Goal: Task Accomplishment & Management: Use online tool/utility

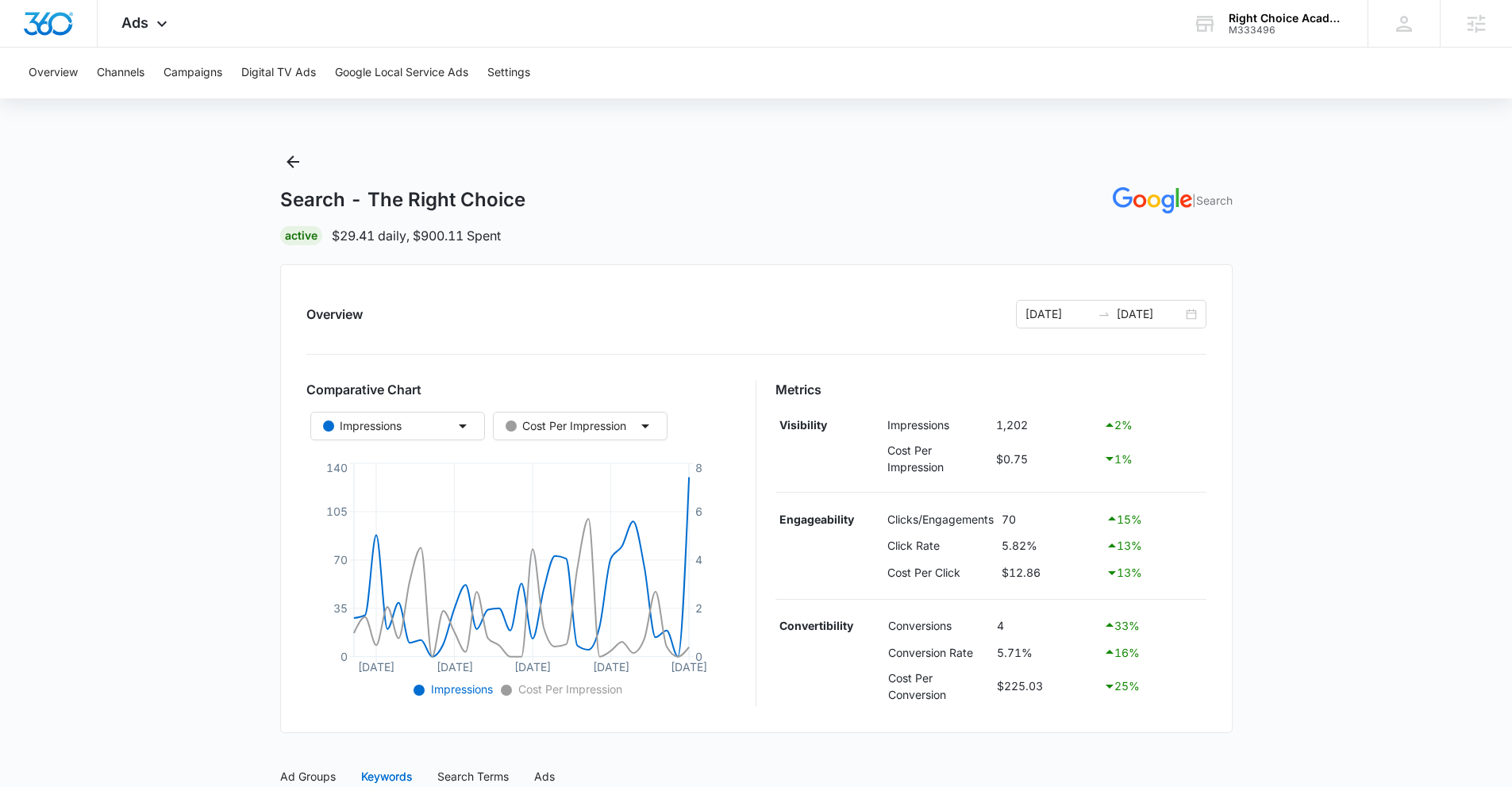
click at [689, 482] on icon "[DATE] Sep [DATE] Sep [DATE] 6 0 35 70 105 140 0 2 4 6 8" at bounding box center [522, 580] width 431 height 242
click at [295, 166] on icon "Back" at bounding box center [293, 162] width 19 height 19
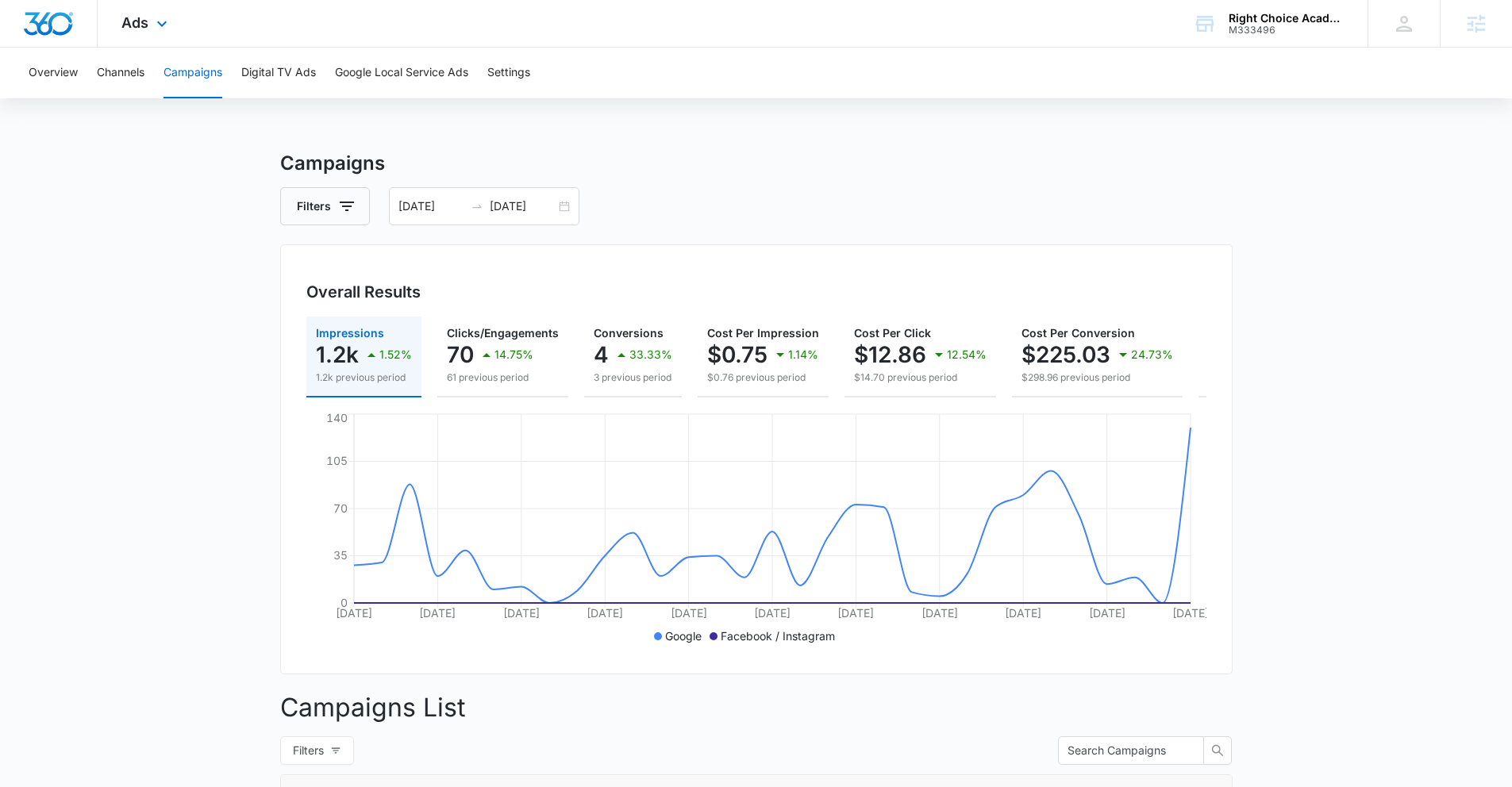
click at [150, 25] on div "Ads Apps Reputation Websites Forms CRM Email Social Payments POS Content Ads In…" at bounding box center [146, 23] width 98 height 47
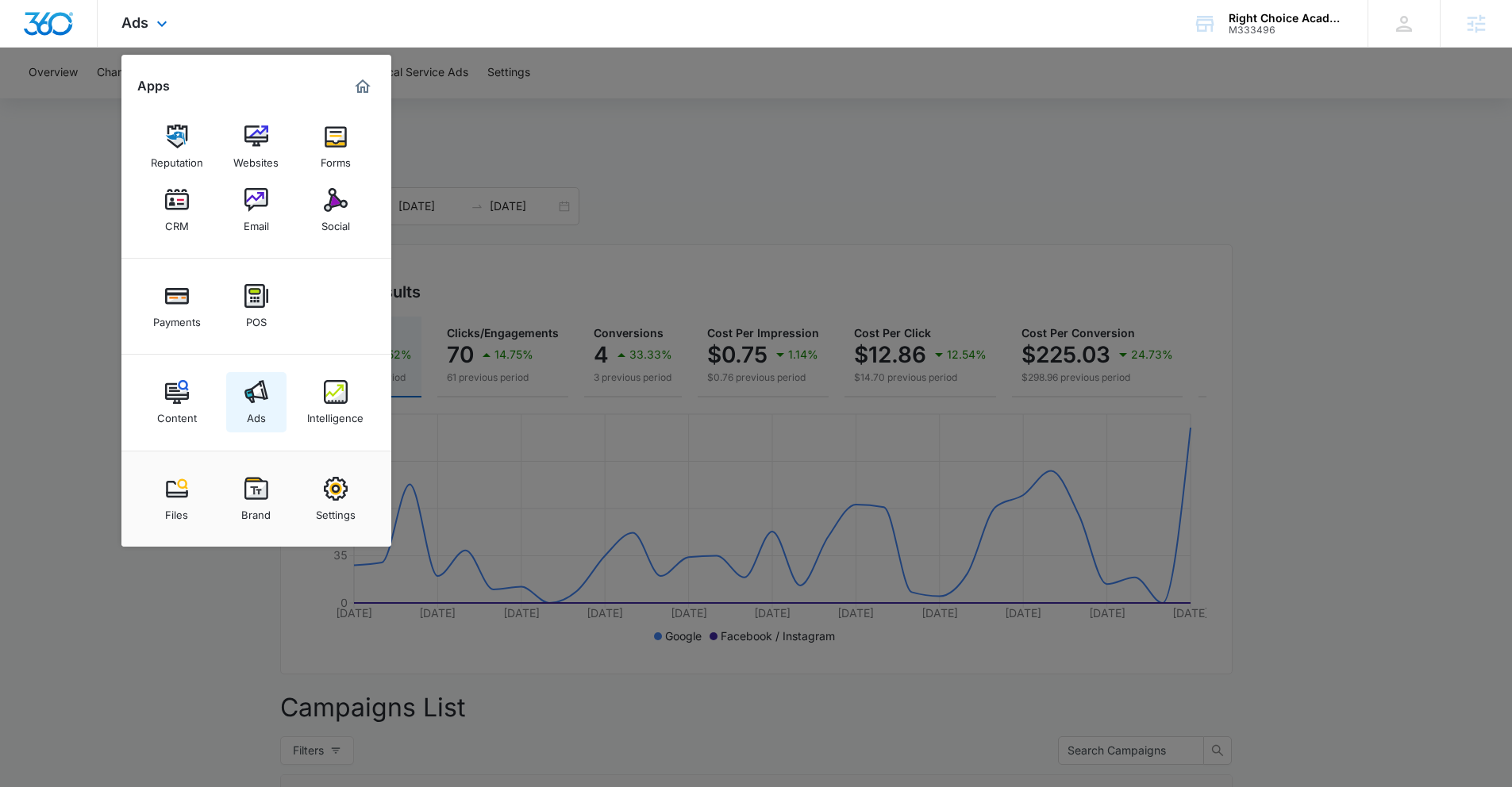
click at [254, 410] on div "Ads" at bounding box center [256, 414] width 19 height 20
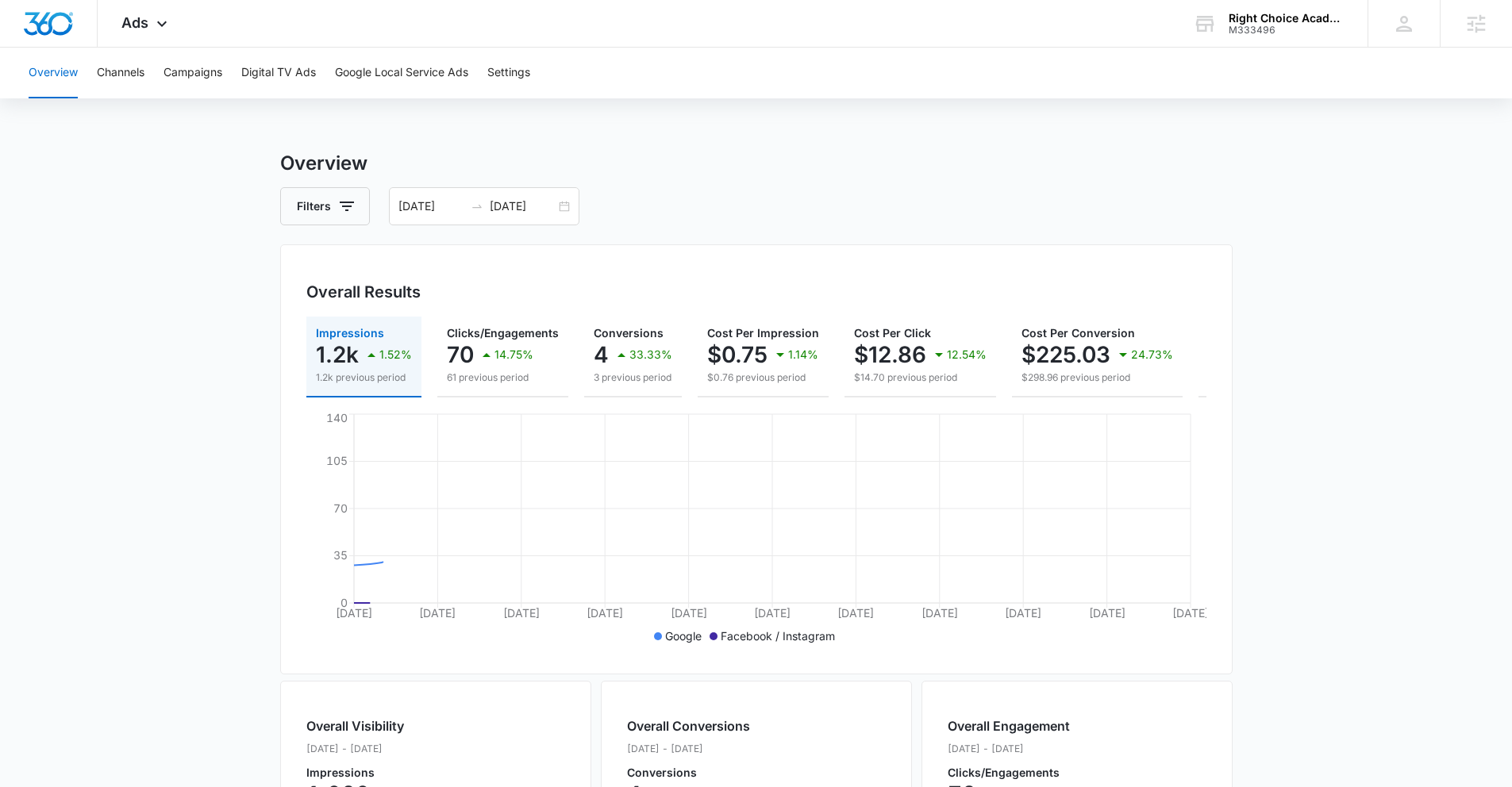
click at [335, 76] on div "Overview Channels Campaigns Digital TV Ads Google Local Service Ads Settings" at bounding box center [756, 73] width 1474 height 51
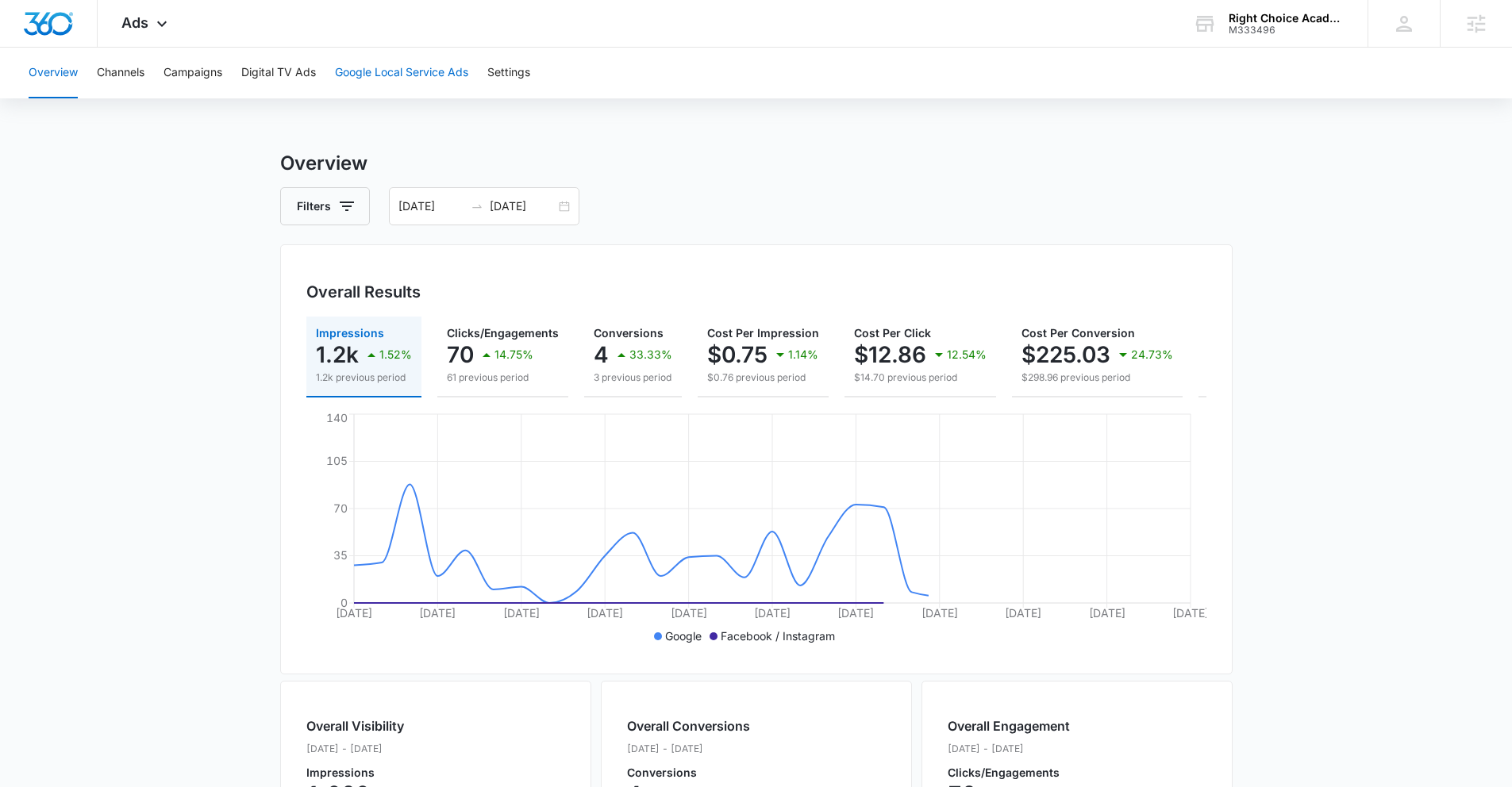
click at [339, 75] on button "Google Local Service Ads" at bounding box center [401, 73] width 133 height 51
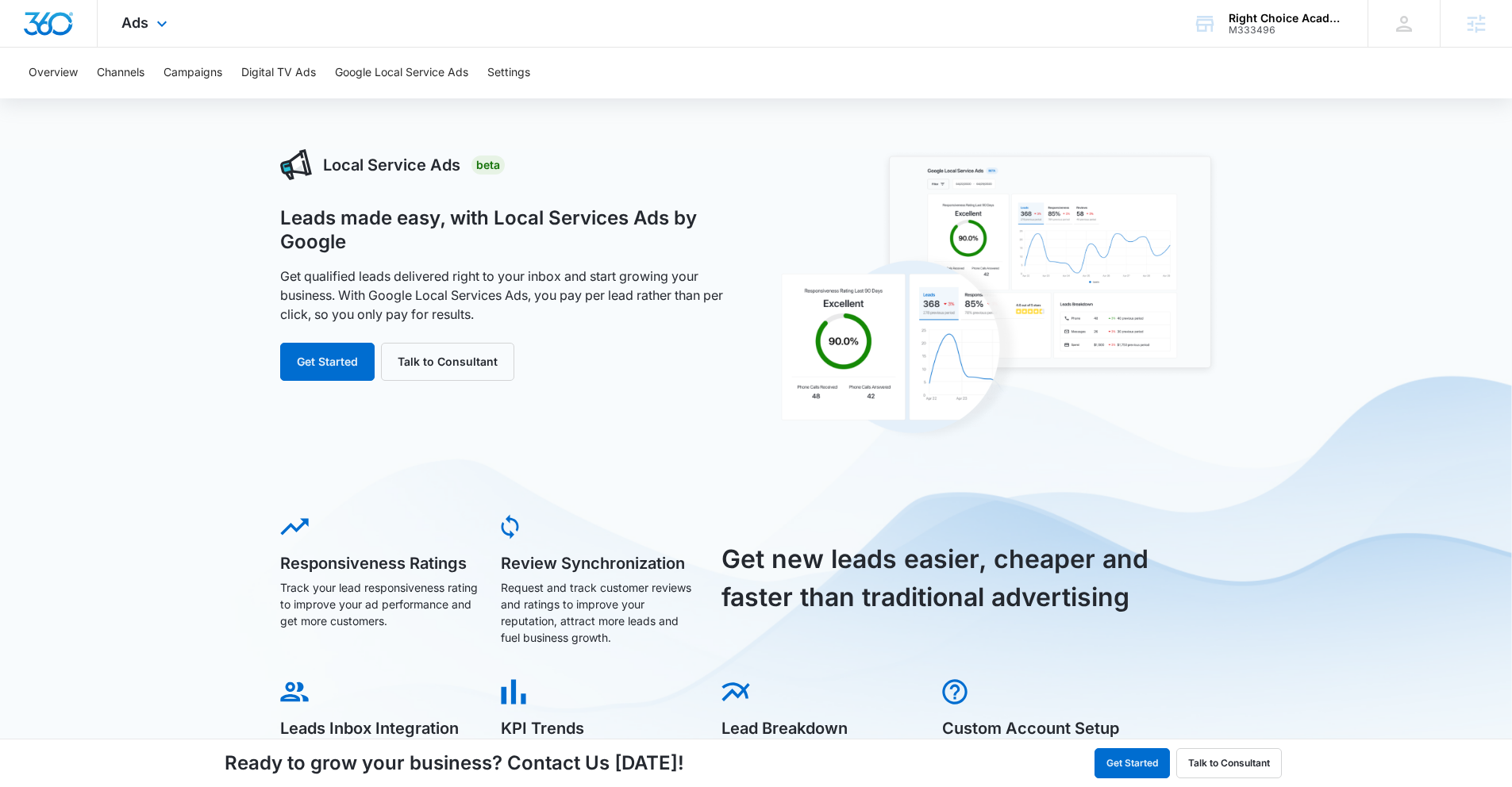
click at [148, 21] on div "Ads Apps Reputation Websites Forms CRM Email Social Payments POS Content Ads In…" at bounding box center [146, 23] width 98 height 47
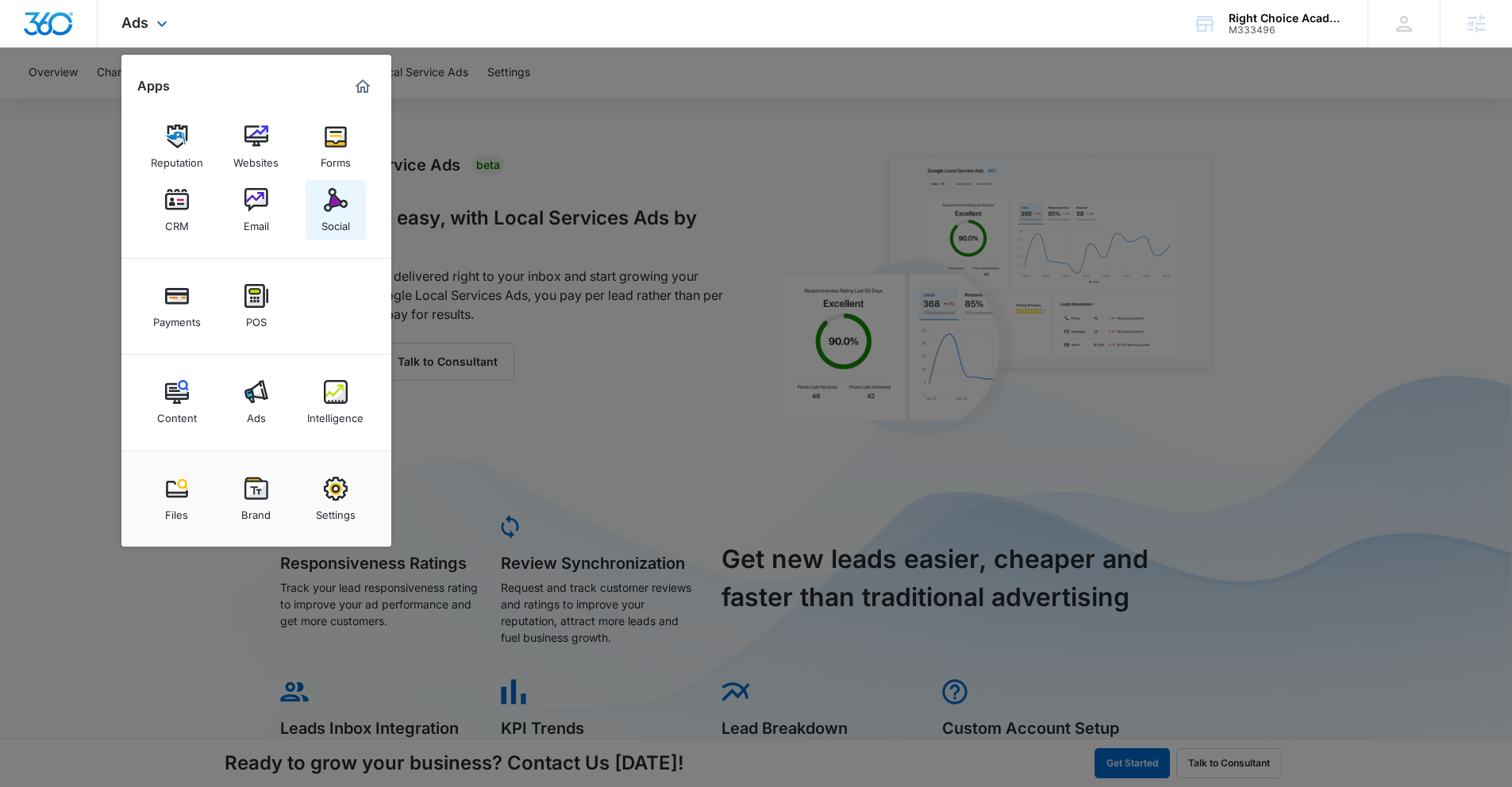
click at [343, 213] on div "Social" at bounding box center [336, 222] width 29 height 20
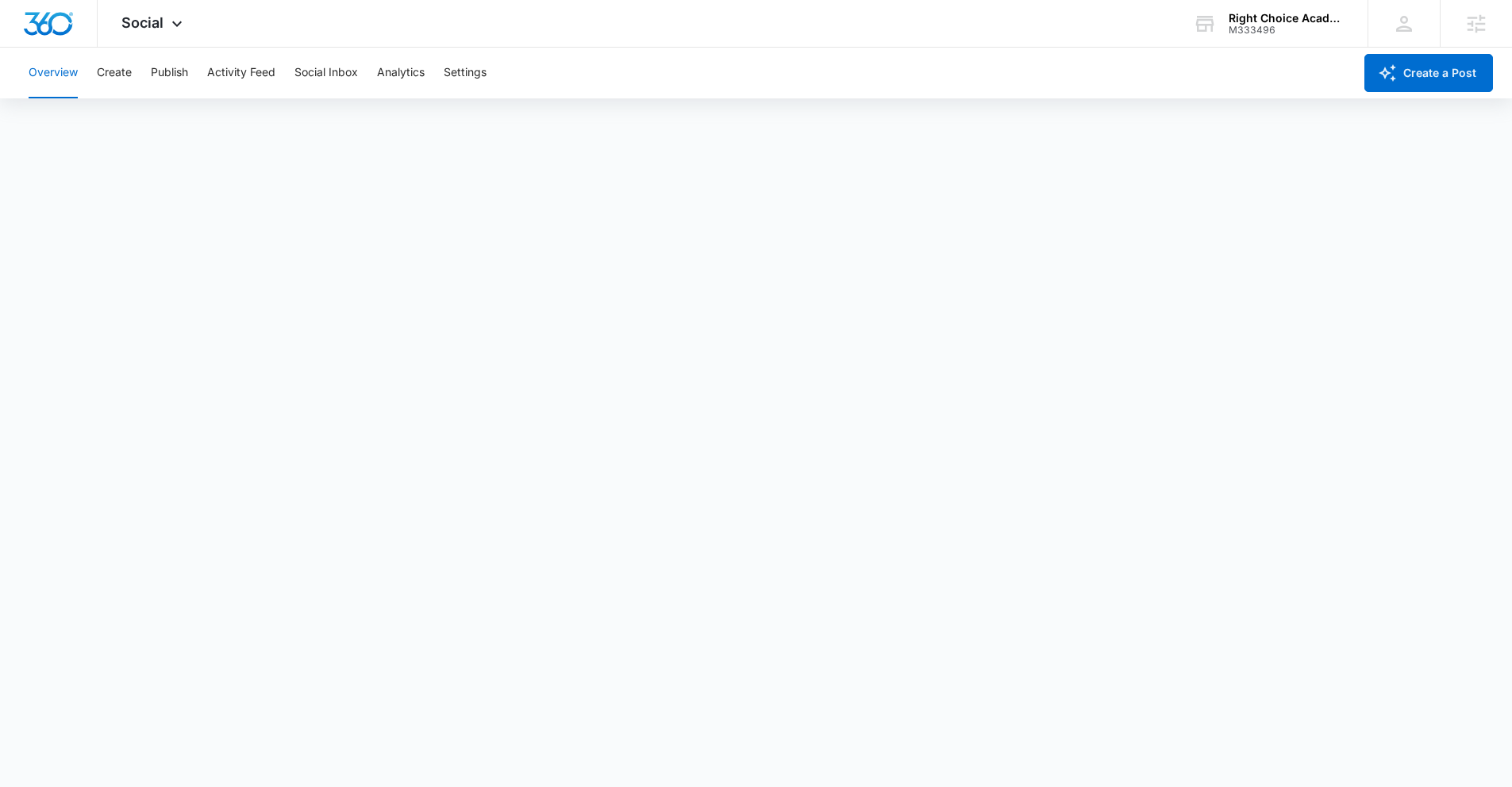
scroll to position [4, 0]
click at [170, 14] on div "Social Apps Reputation Websites Forms CRM Email Social Payments POS Content Ads…" at bounding box center [153, 23] width 113 height 47
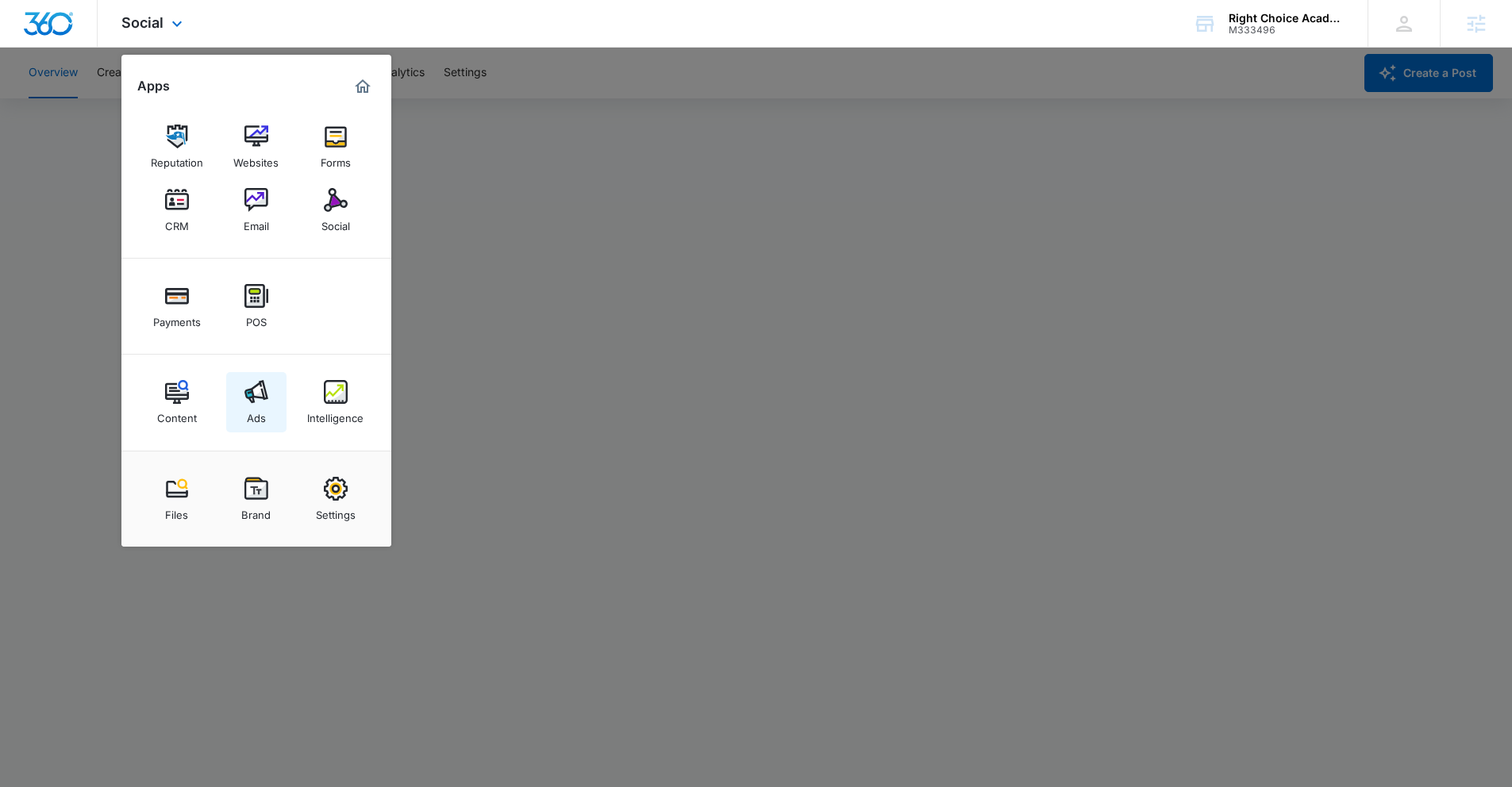
click at [265, 381] on img at bounding box center [256, 392] width 24 height 24
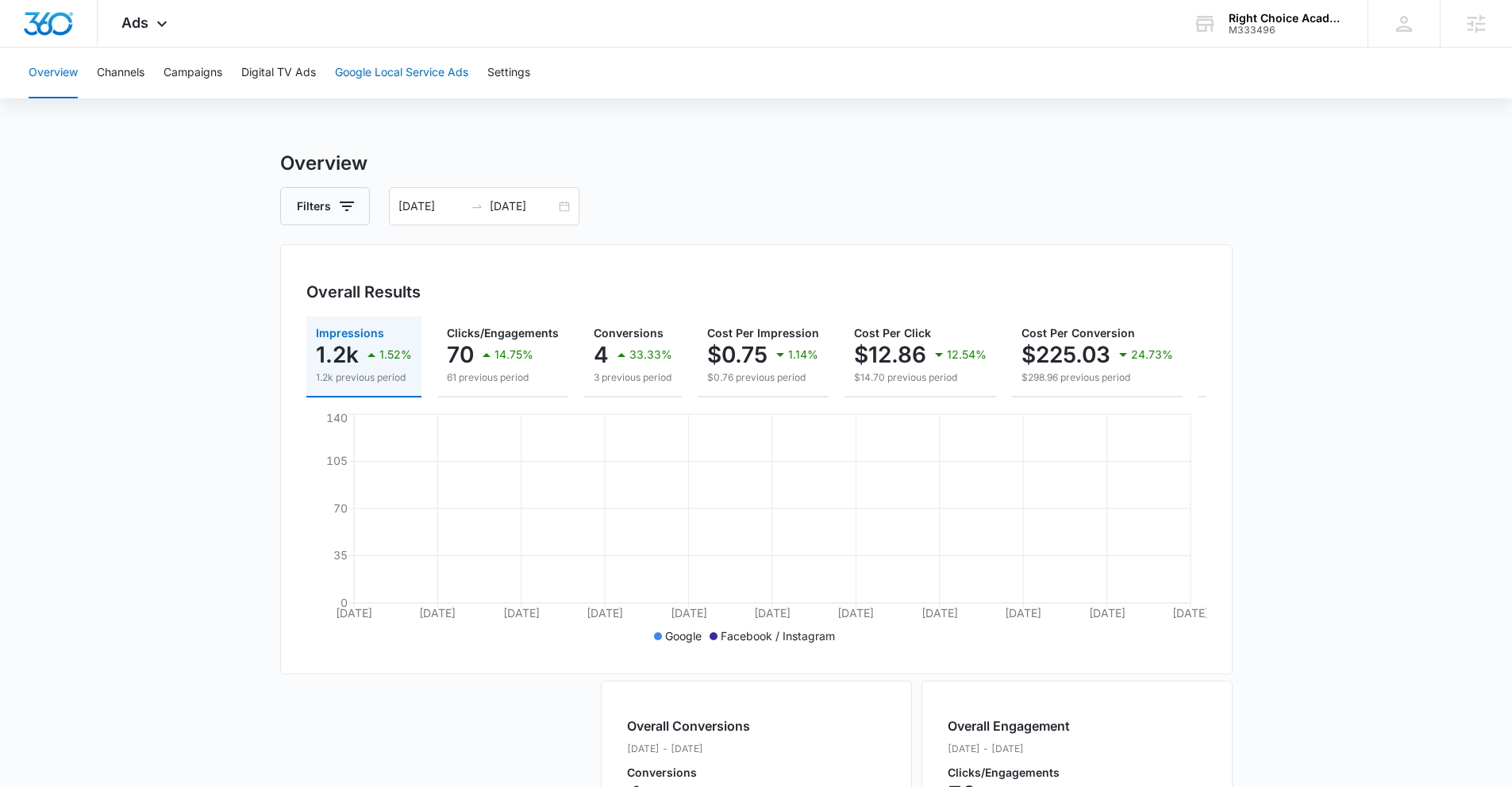
click at [426, 68] on button "Google Local Service Ads" at bounding box center [401, 73] width 133 height 51
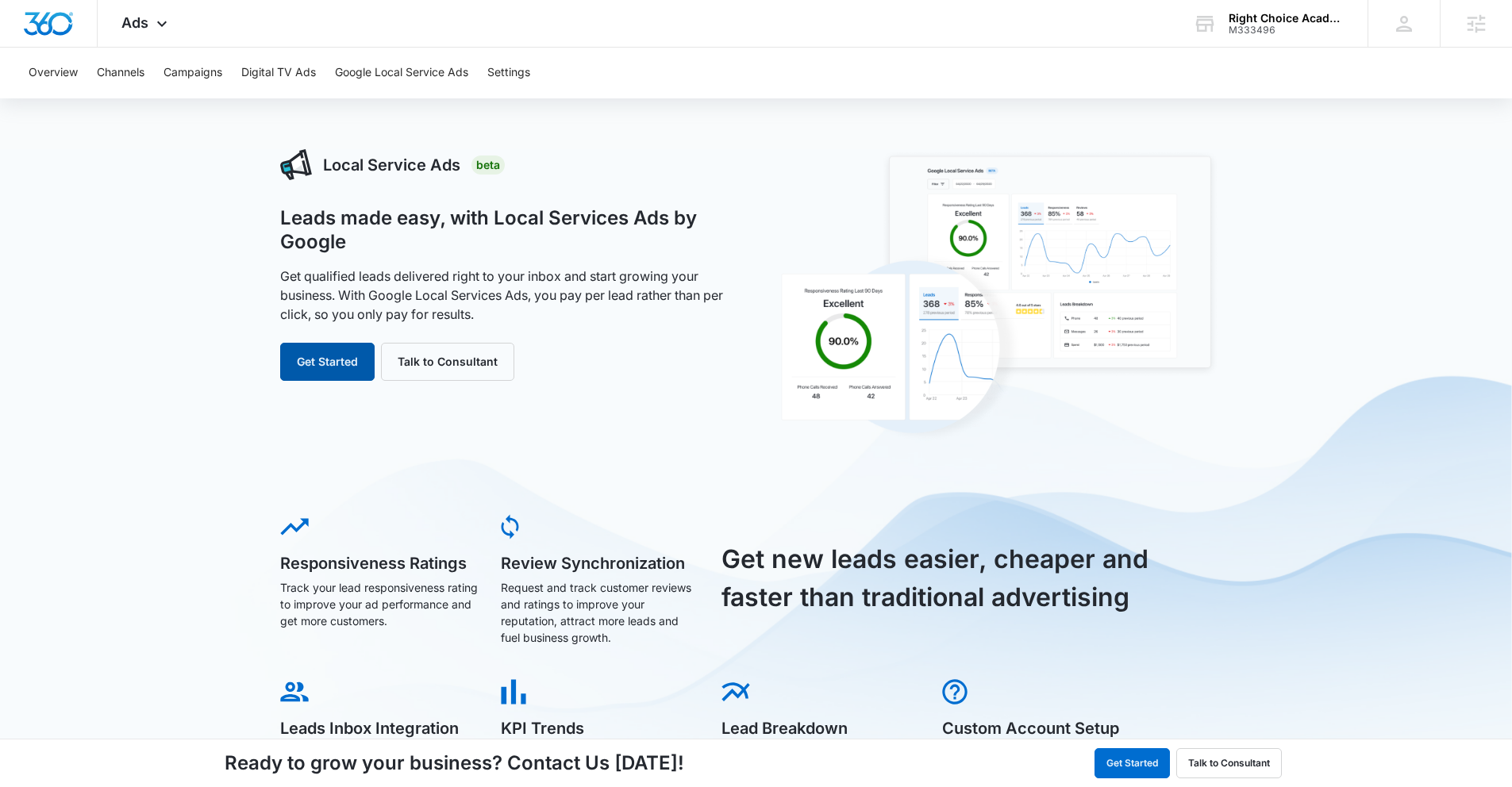
click at [339, 354] on button "Get Started" at bounding box center [326, 361] width 94 height 38
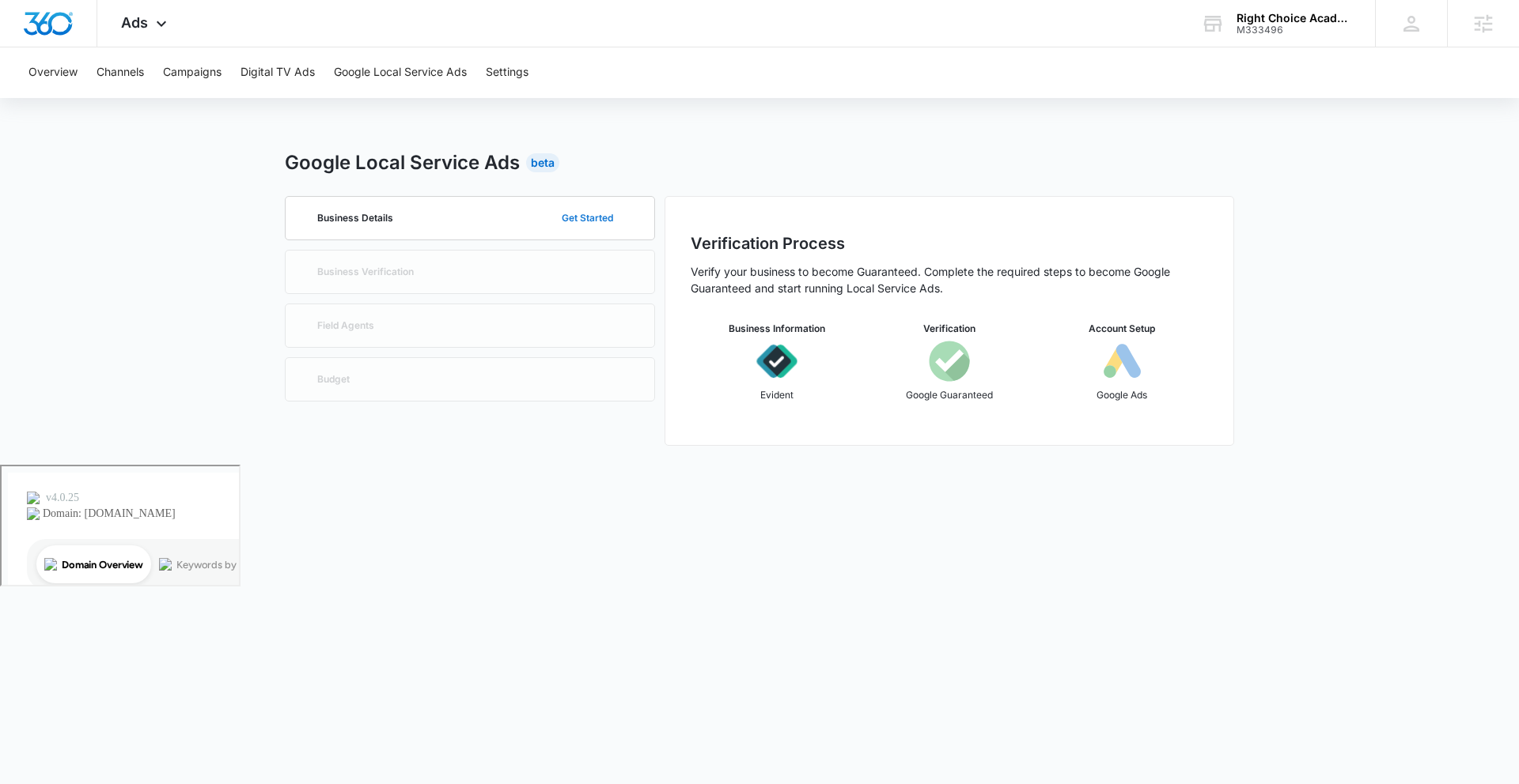
click at [605, 214] on button "Get Started" at bounding box center [587, 218] width 83 height 38
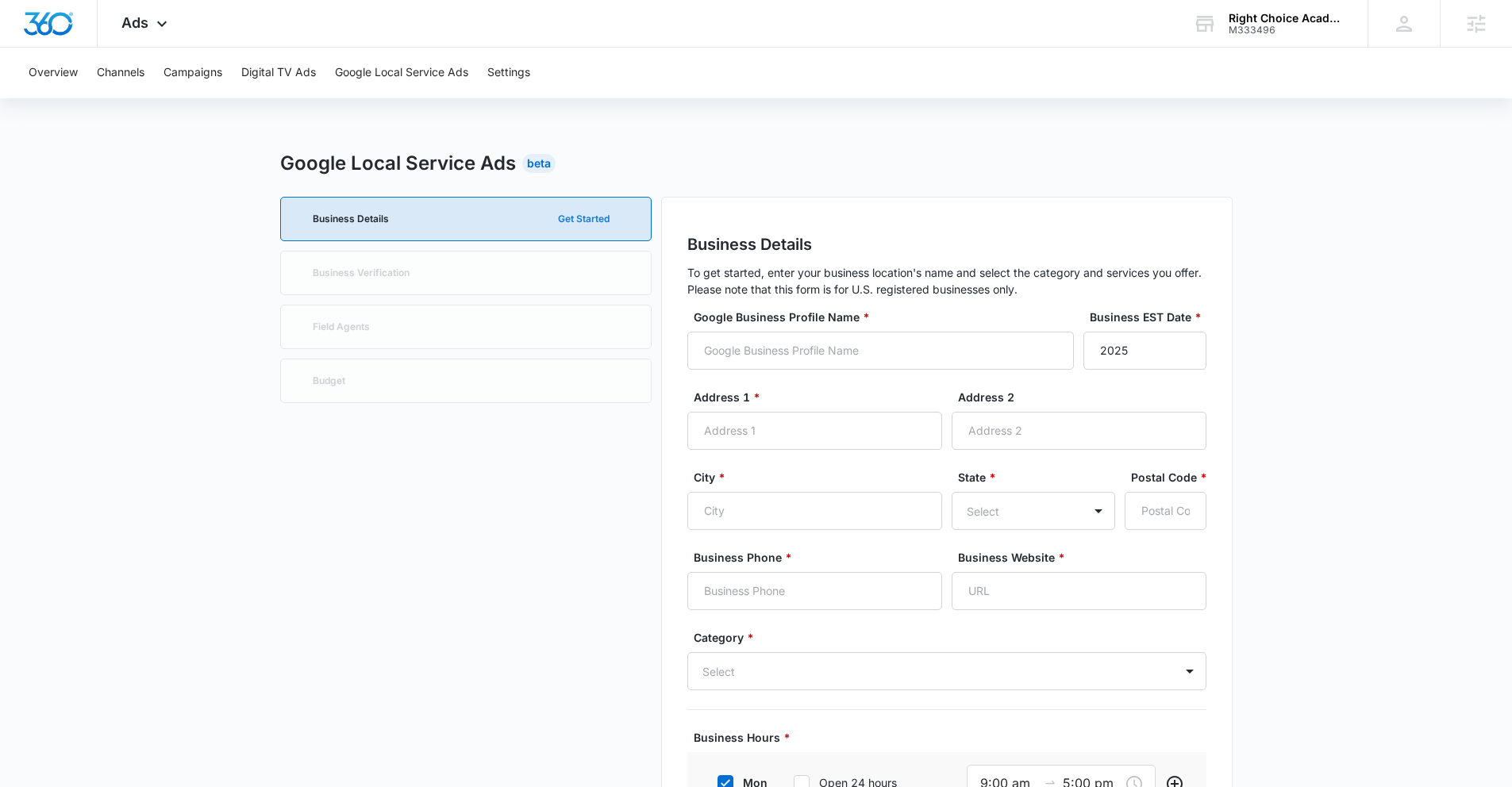
scroll to position [31, 0]
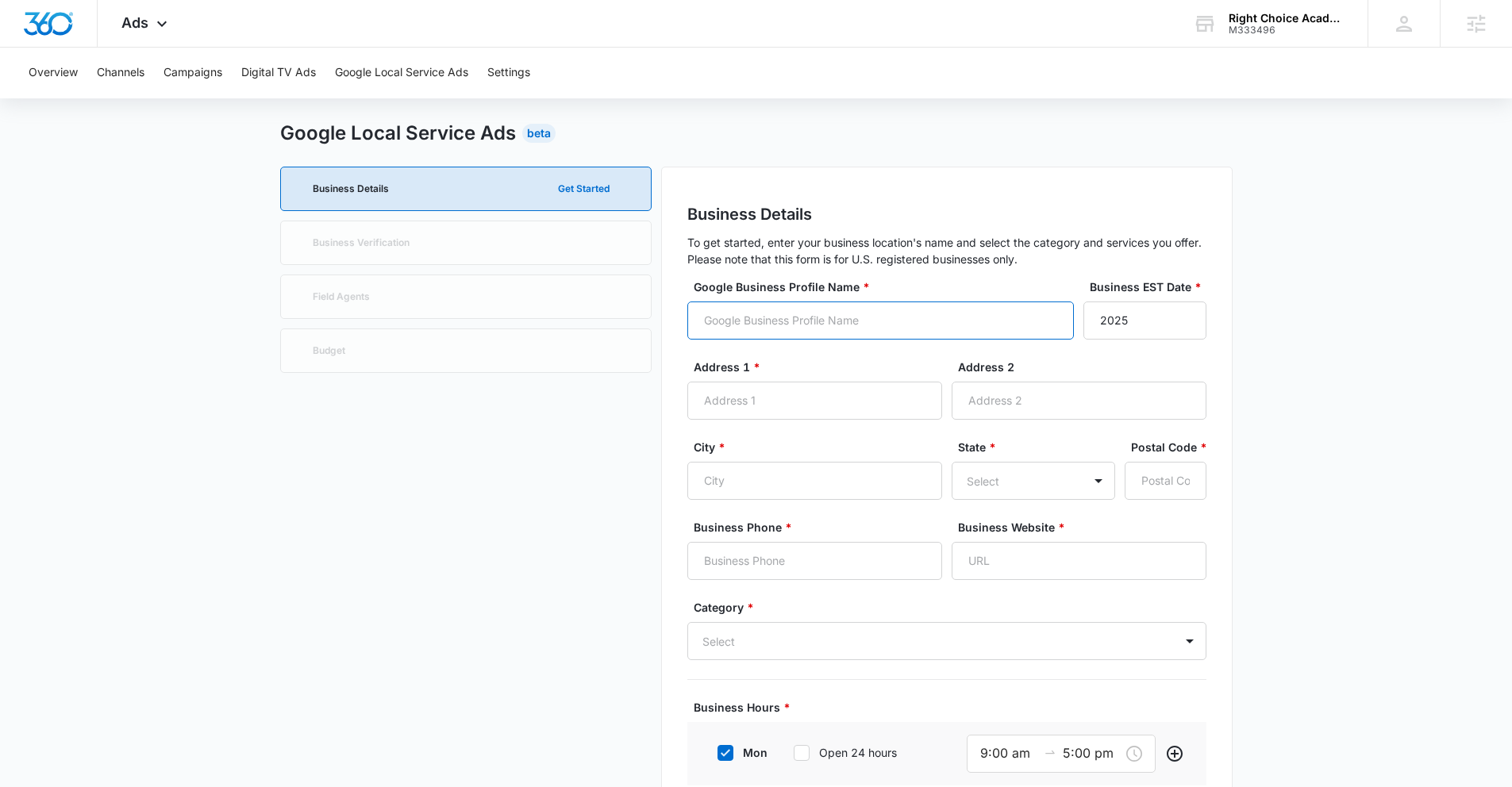
click at [797, 319] on input "Google Business Profile Name *" at bounding box center [880, 321] width 387 height 38
click at [762, 241] on p "To get started, enter your business location's name and select the category and…" at bounding box center [946, 250] width 519 height 33
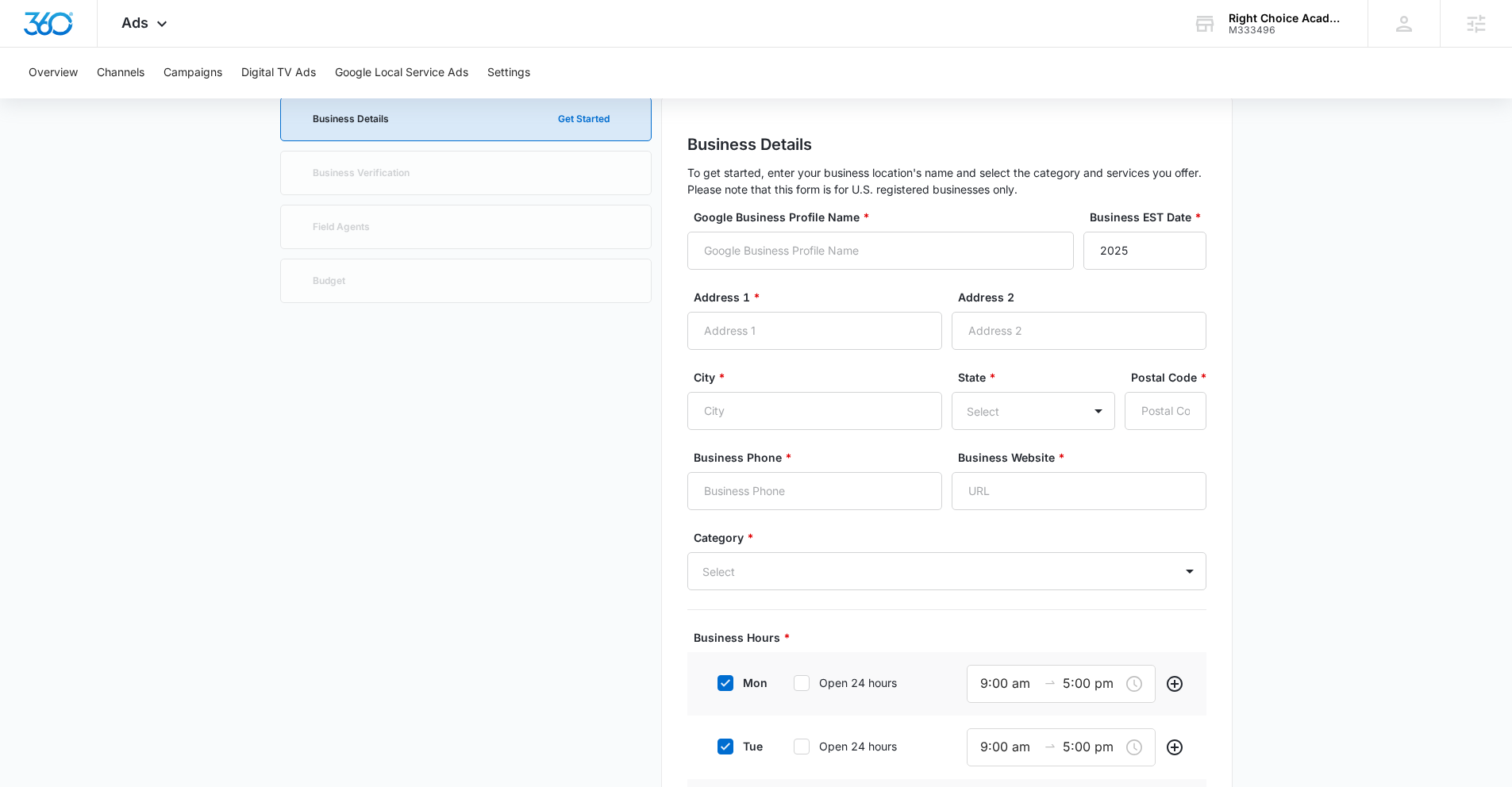
scroll to position [28, 0]
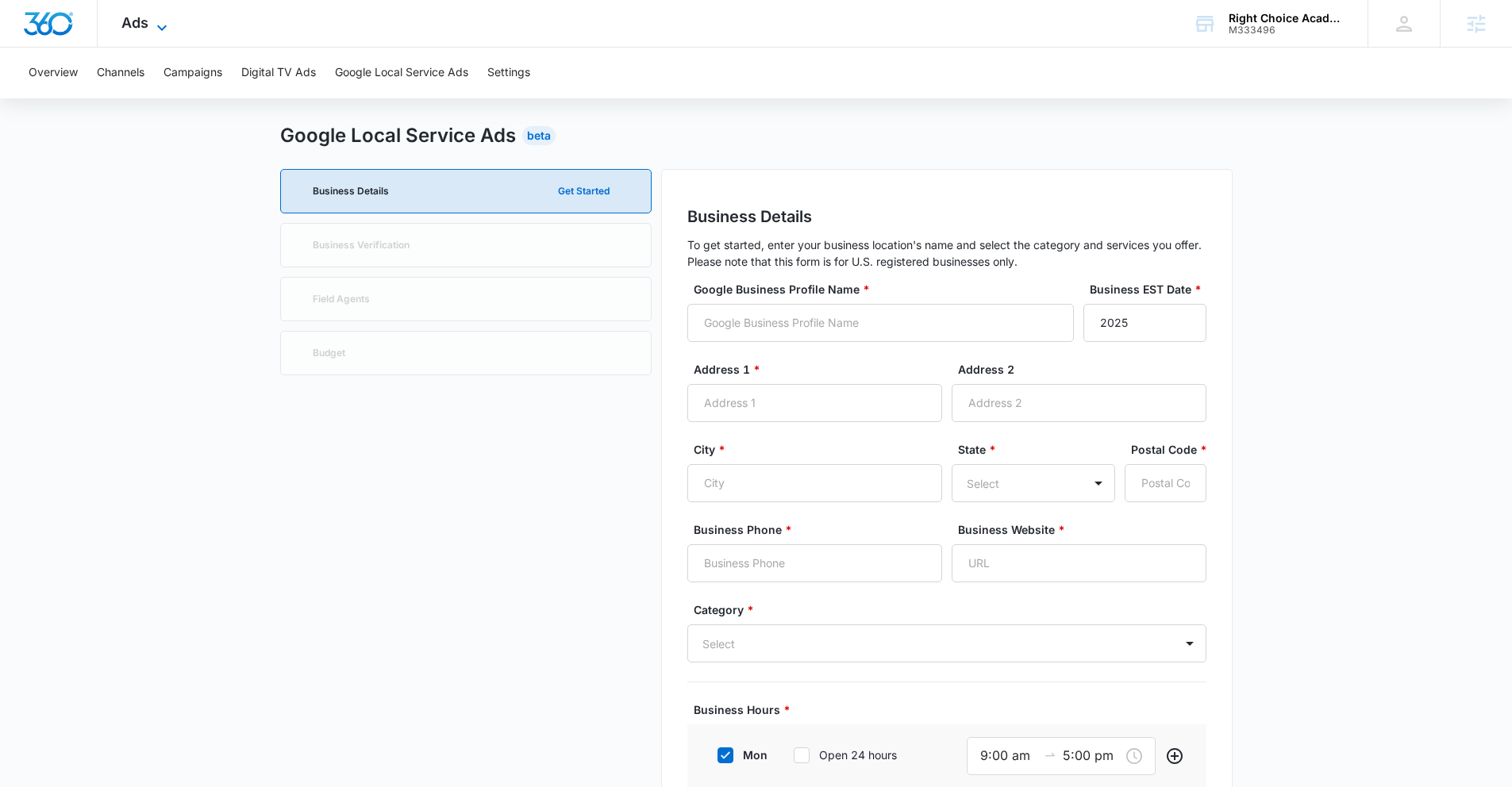
click at [154, 17] on div "Ads Apps Reputation Websites Forms CRM Email Social Payments POS Content Ads In…" at bounding box center [146, 23] width 98 height 47
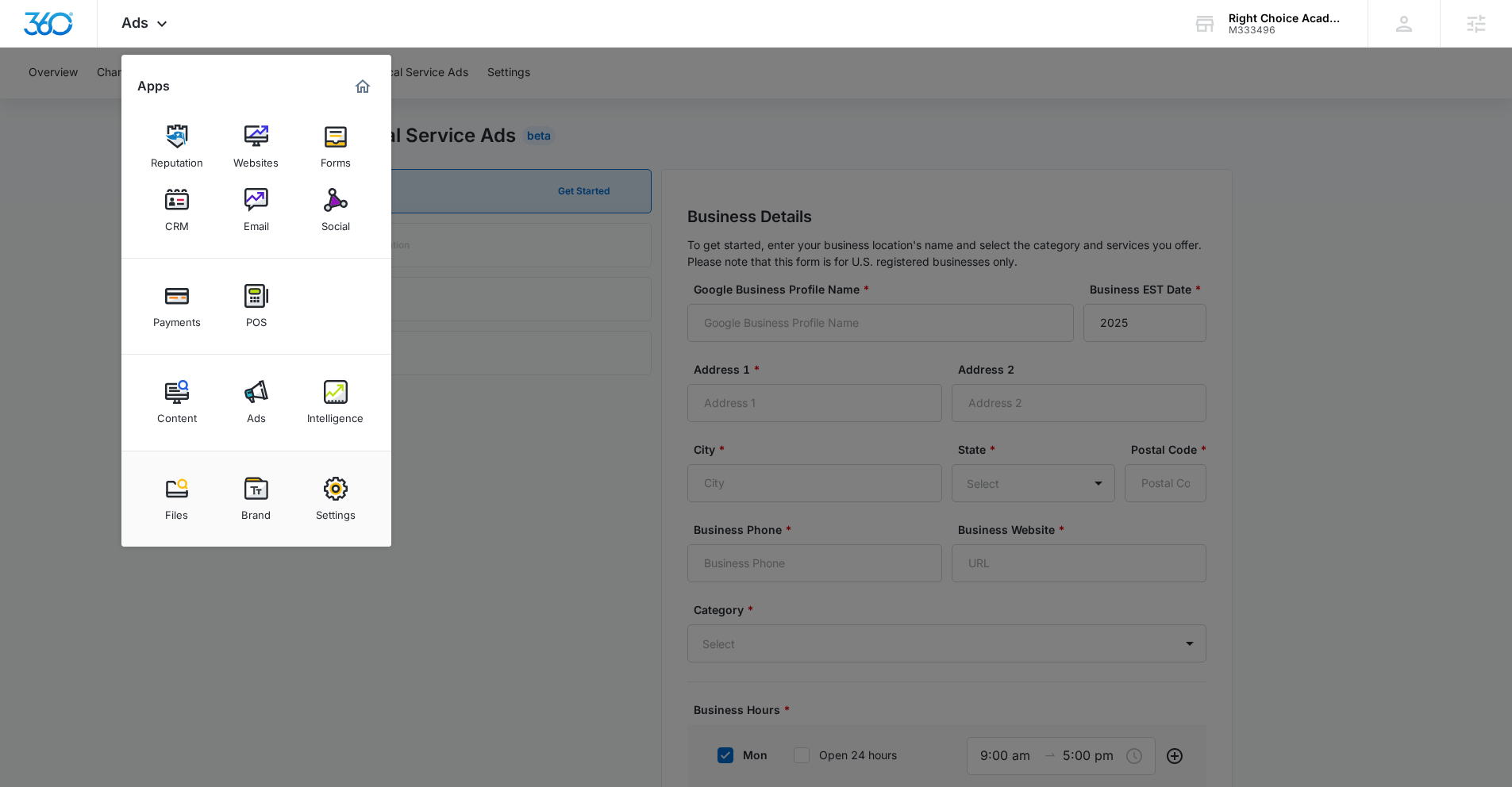
click at [427, 407] on div at bounding box center [756, 394] width 1512 height 787
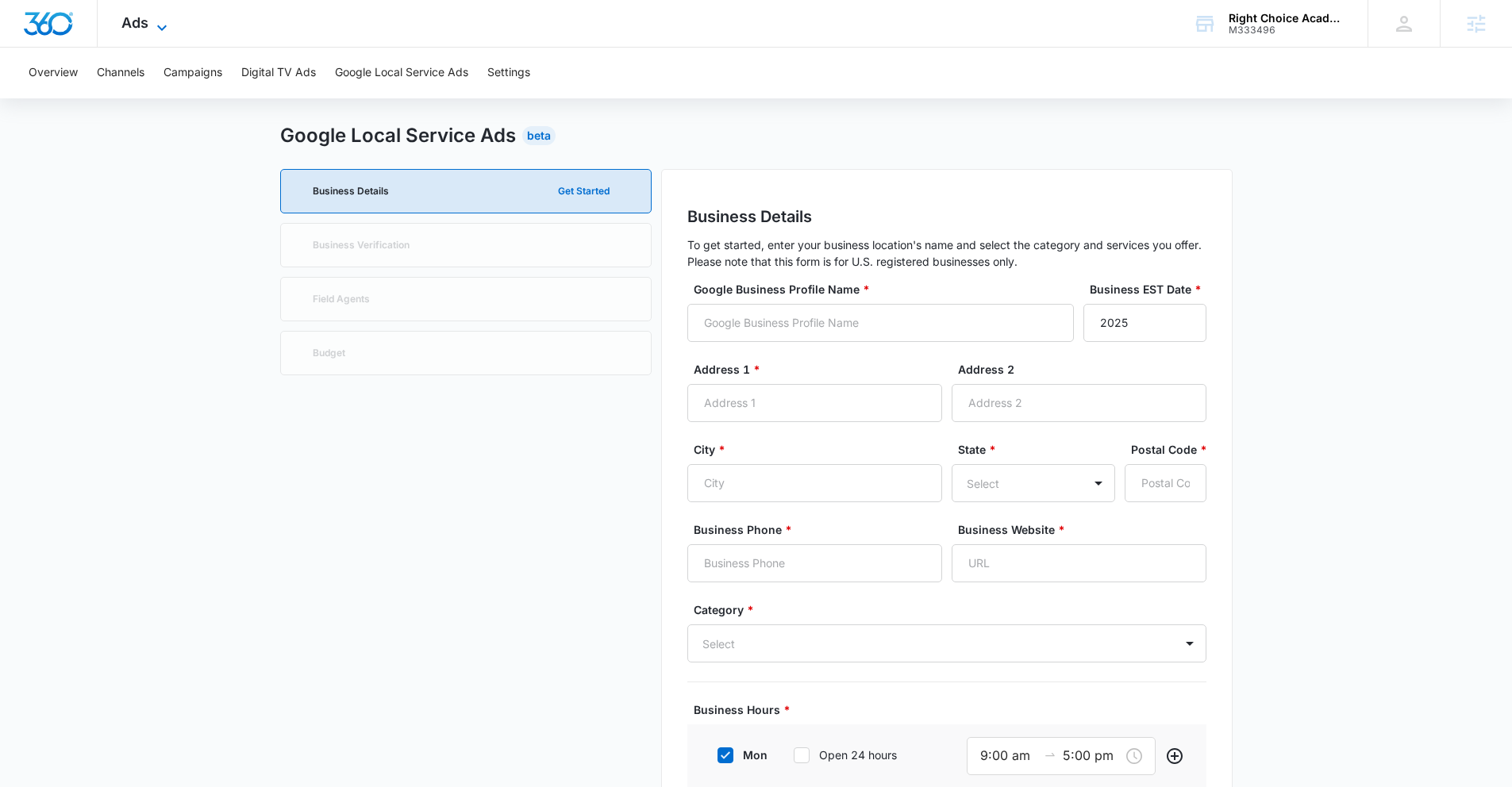
click at [153, 21] on icon at bounding box center [162, 28] width 19 height 19
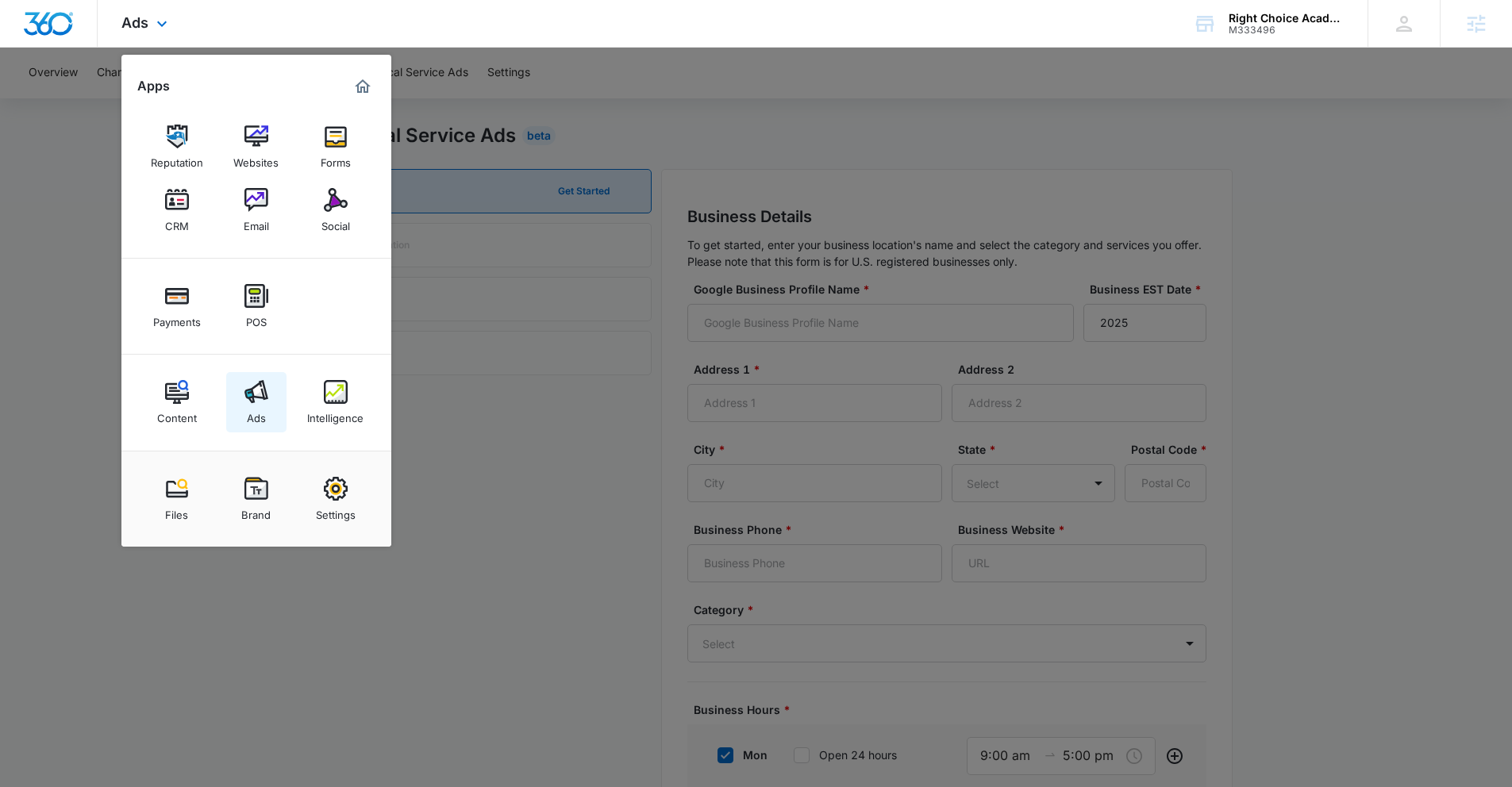
click at [278, 375] on link "Ads" at bounding box center [256, 402] width 60 height 60
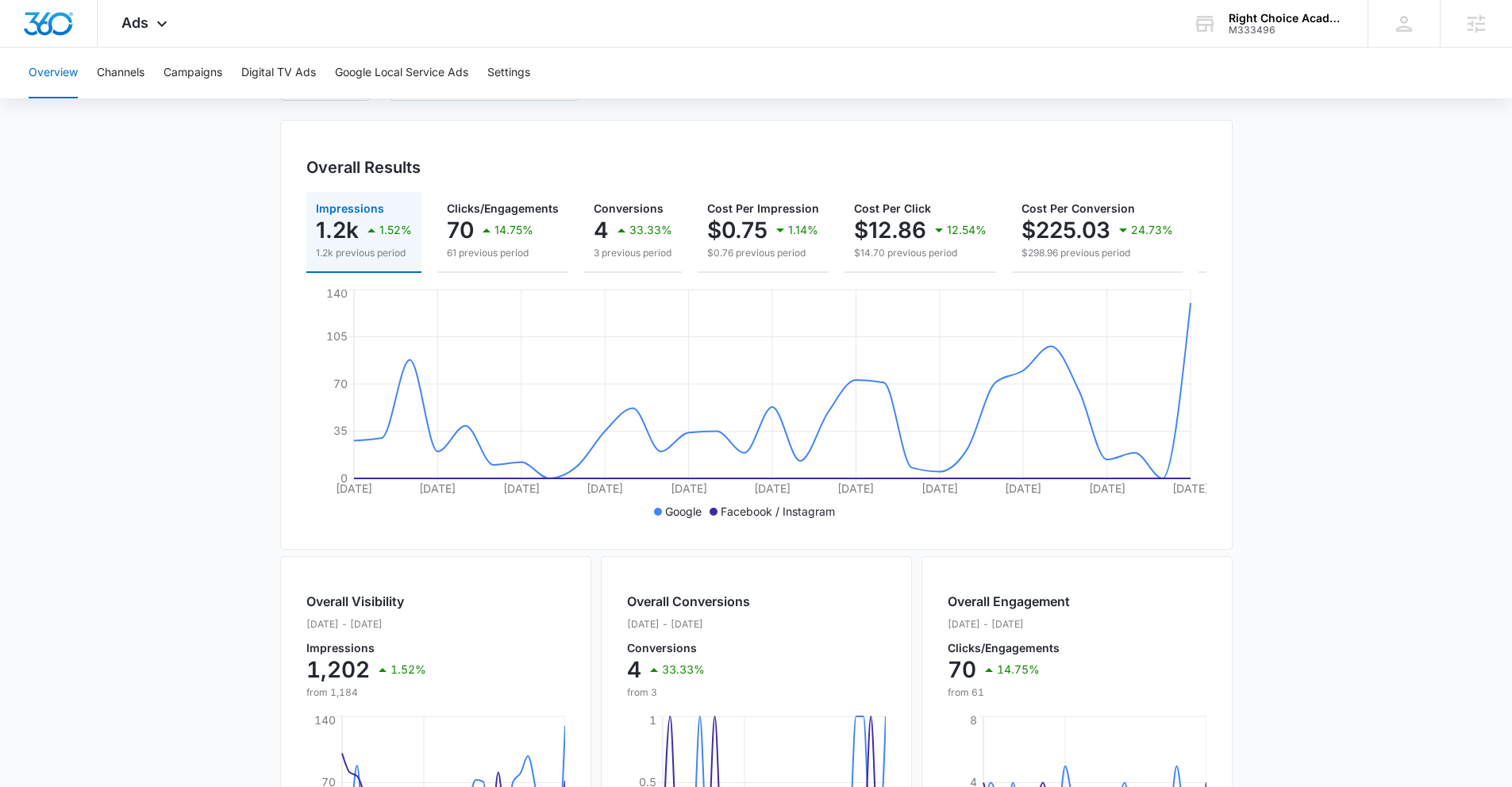
scroll to position [131, 0]
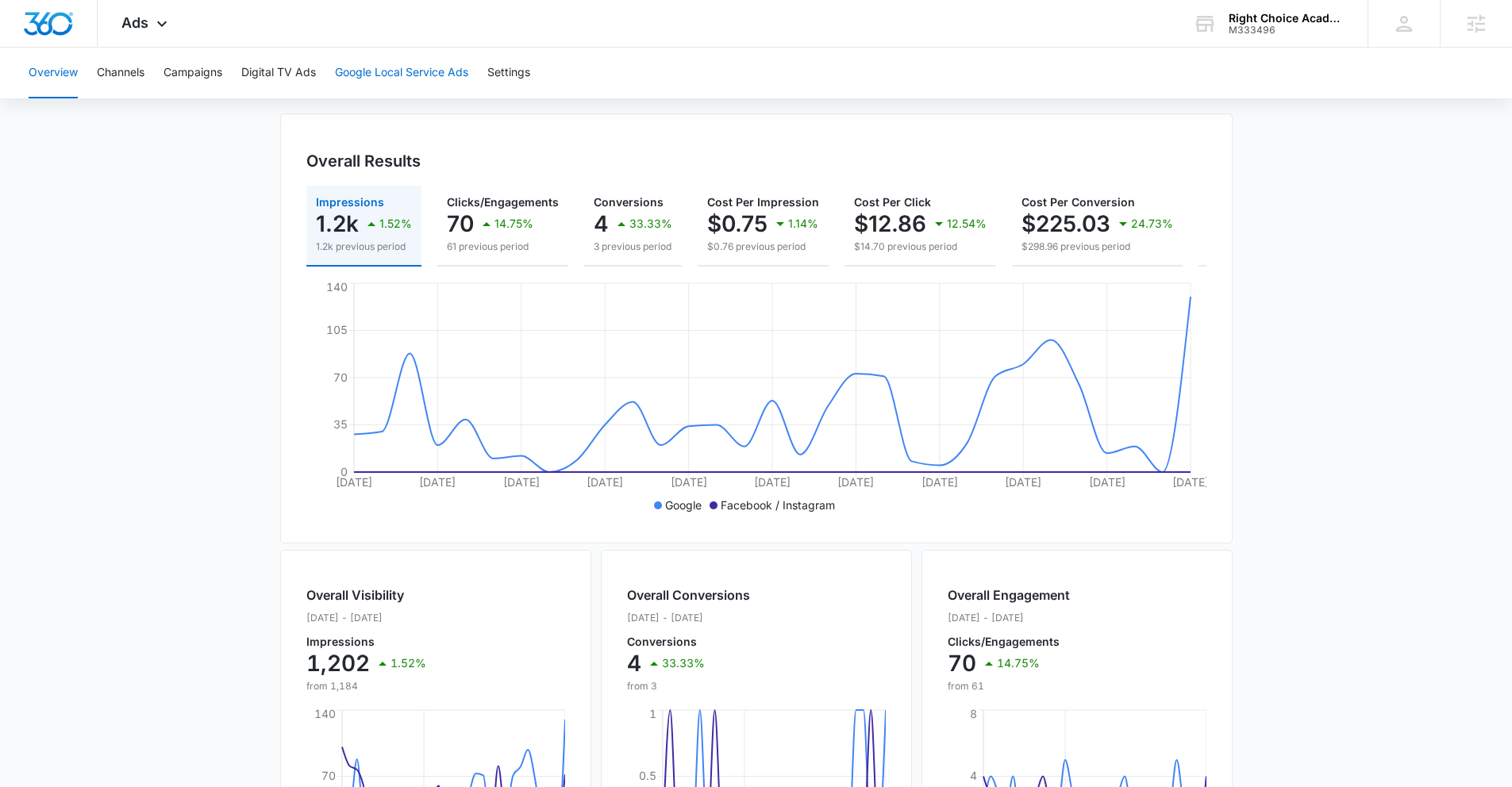
click at [374, 69] on button "Google Local Service Ads" at bounding box center [401, 73] width 133 height 51
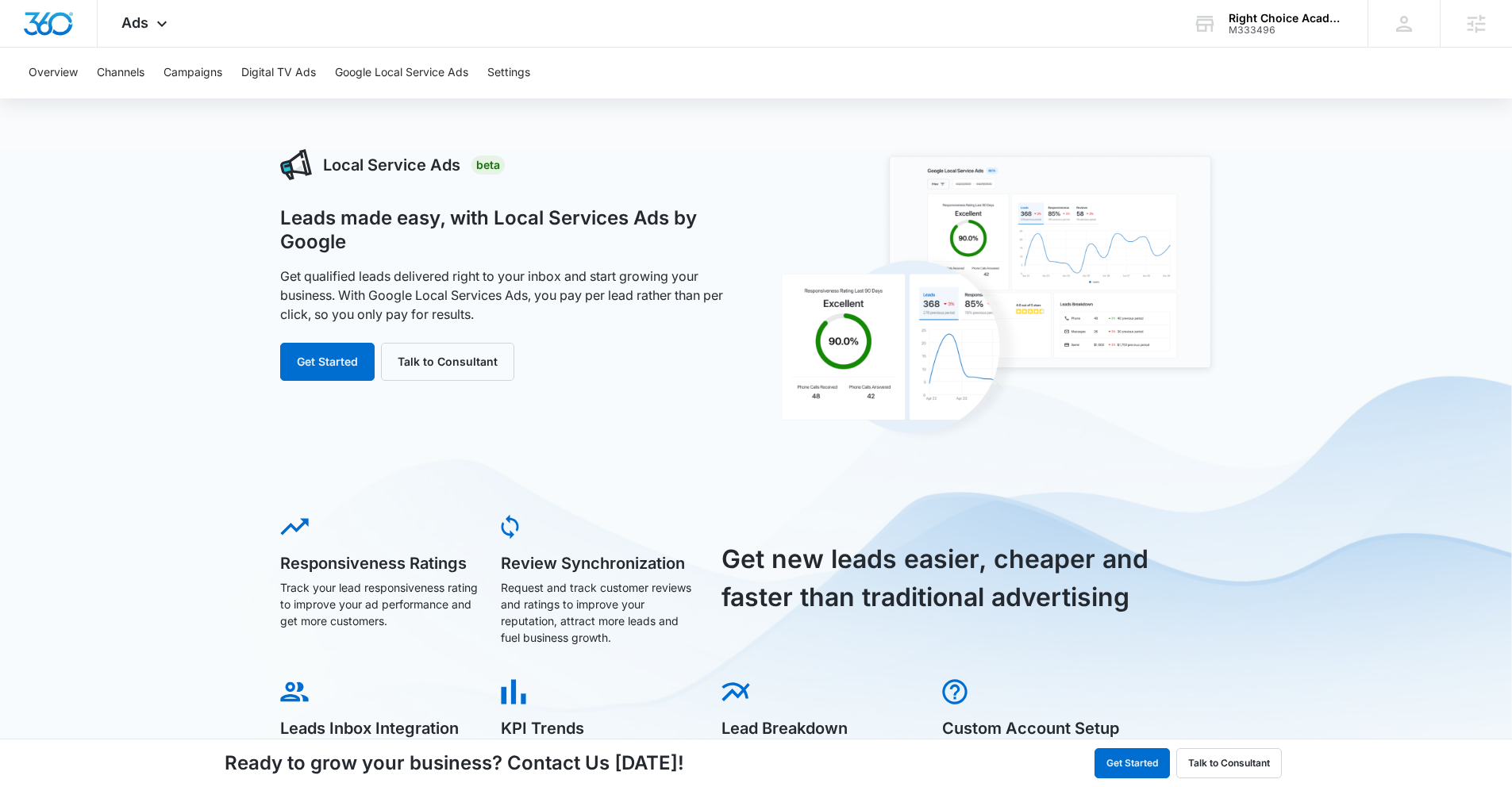
click at [996, 352] on img at bounding box center [996, 297] width 446 height 295
click at [216, 65] on button "Campaigns" at bounding box center [192, 73] width 59 height 51
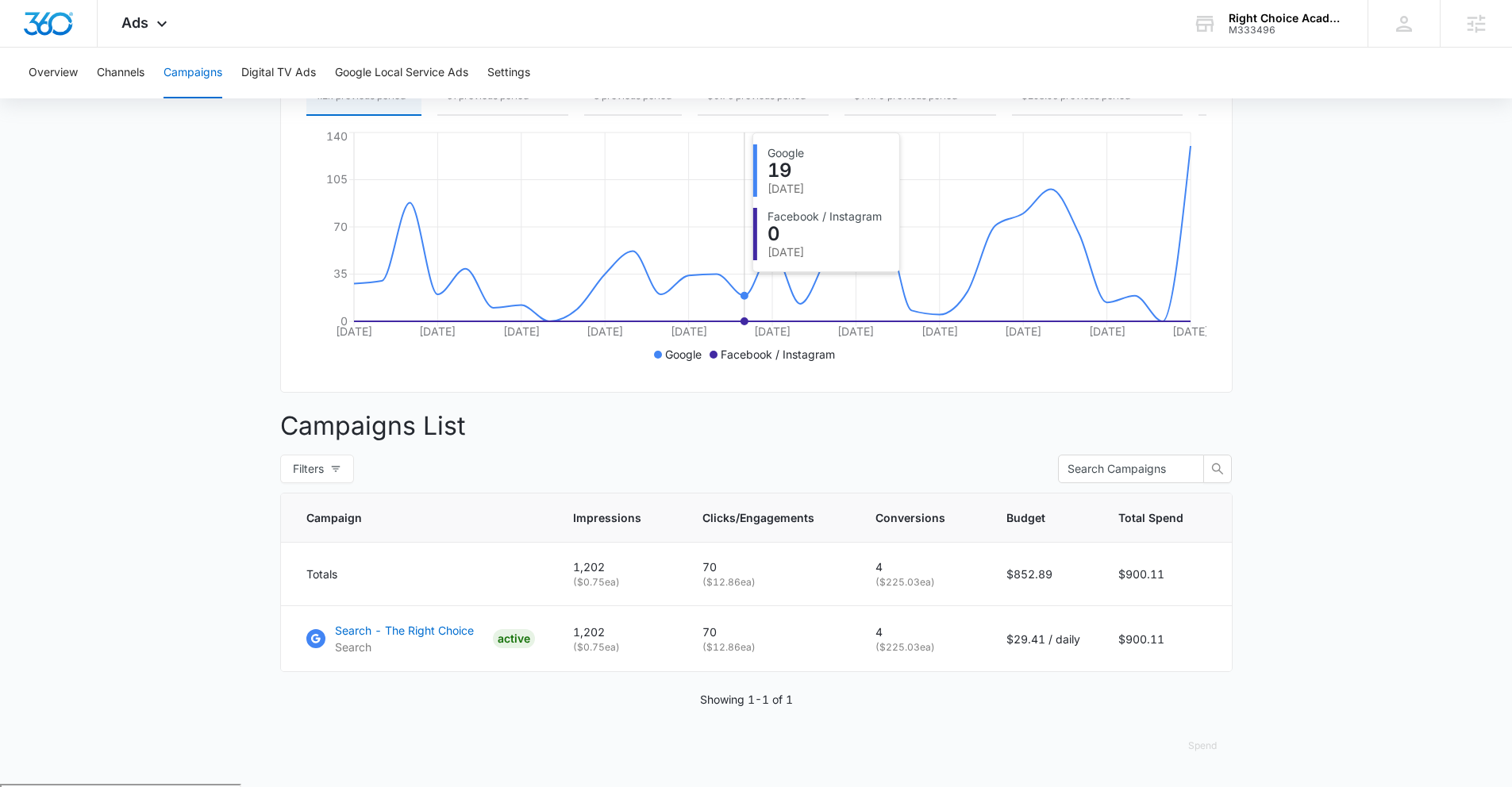
scroll to position [291, 0]
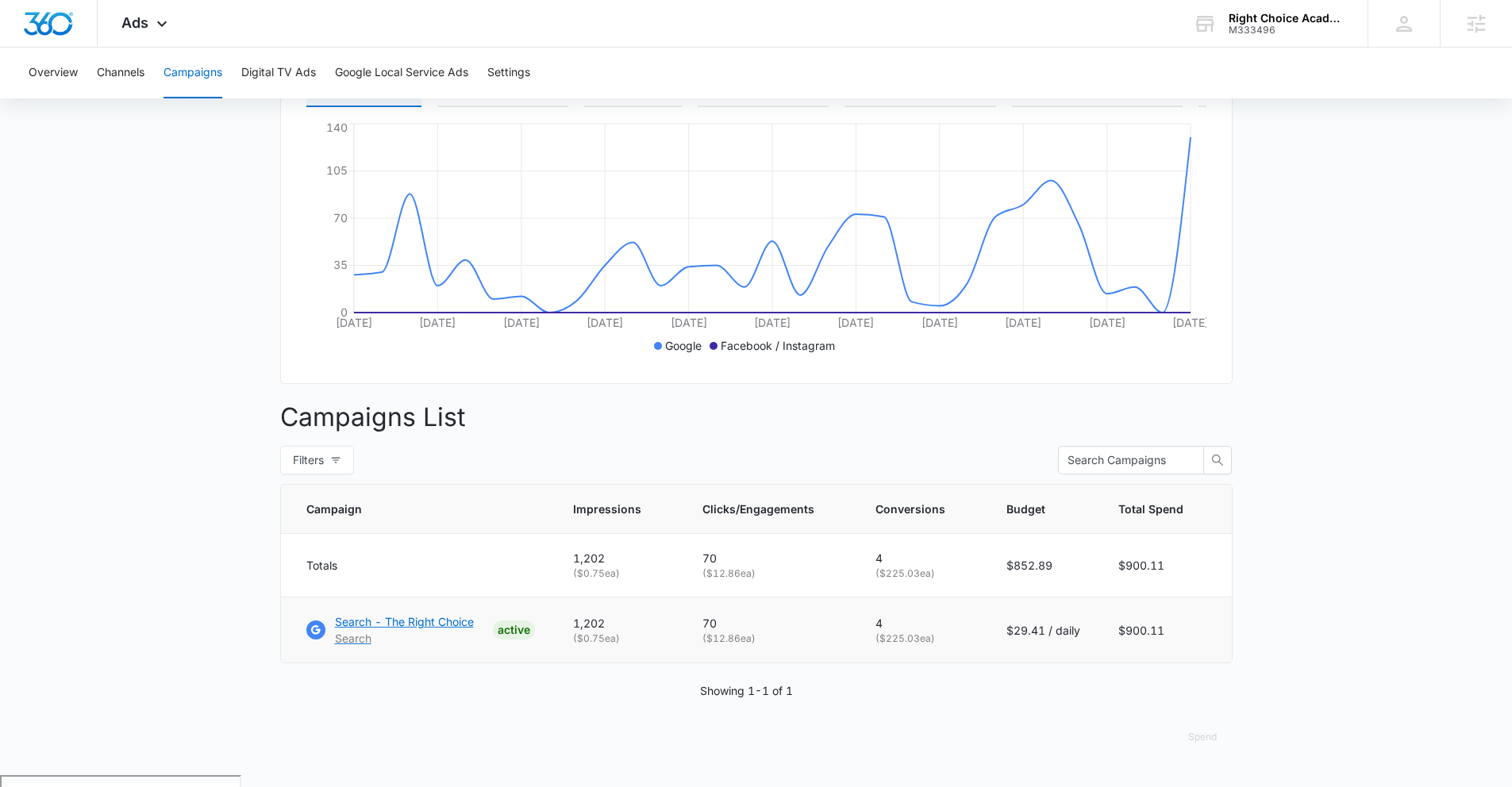
click at [394, 630] on p "Search - The Right Choice" at bounding box center [405, 622] width 139 height 17
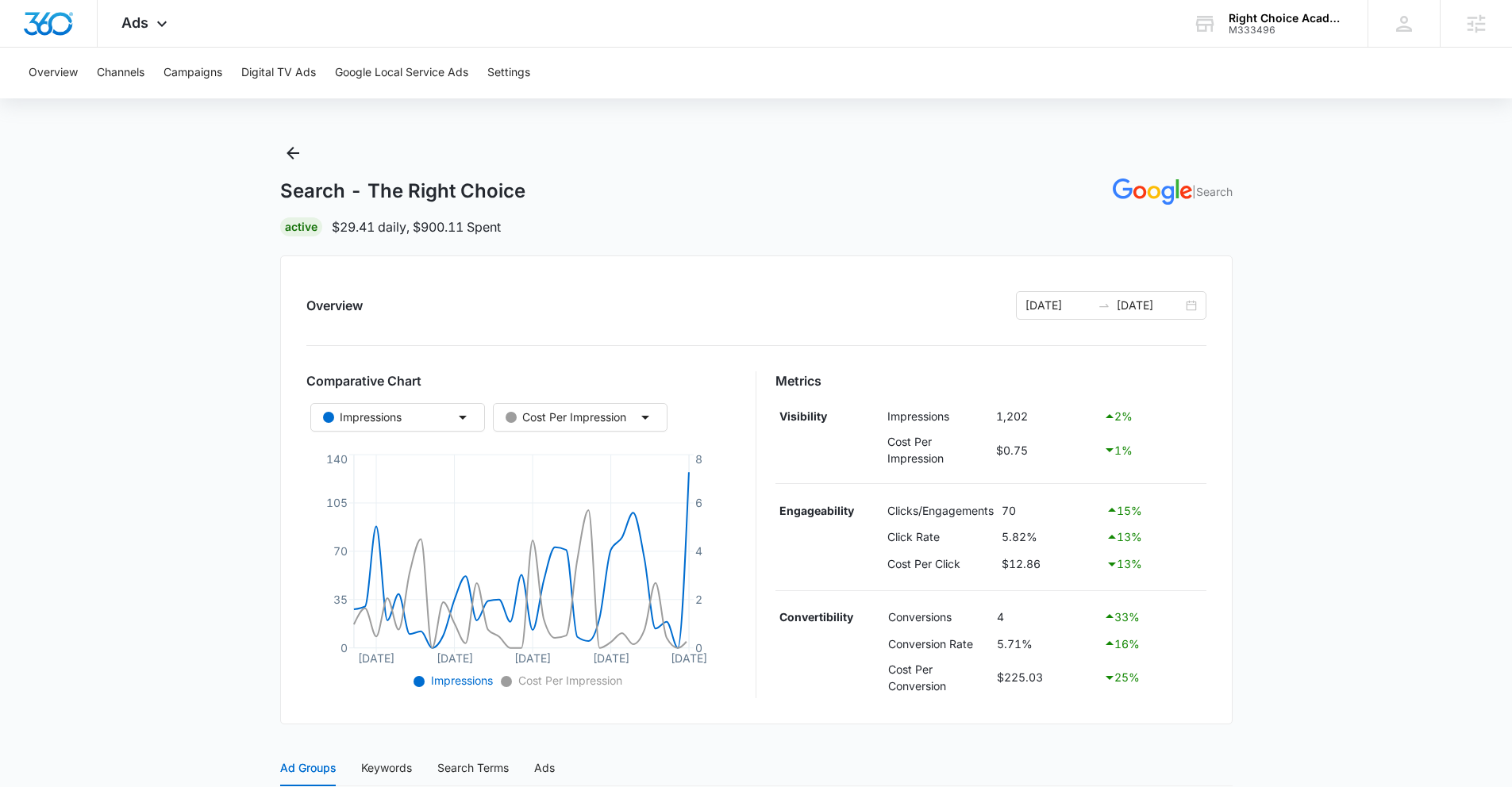
scroll to position [20, 0]
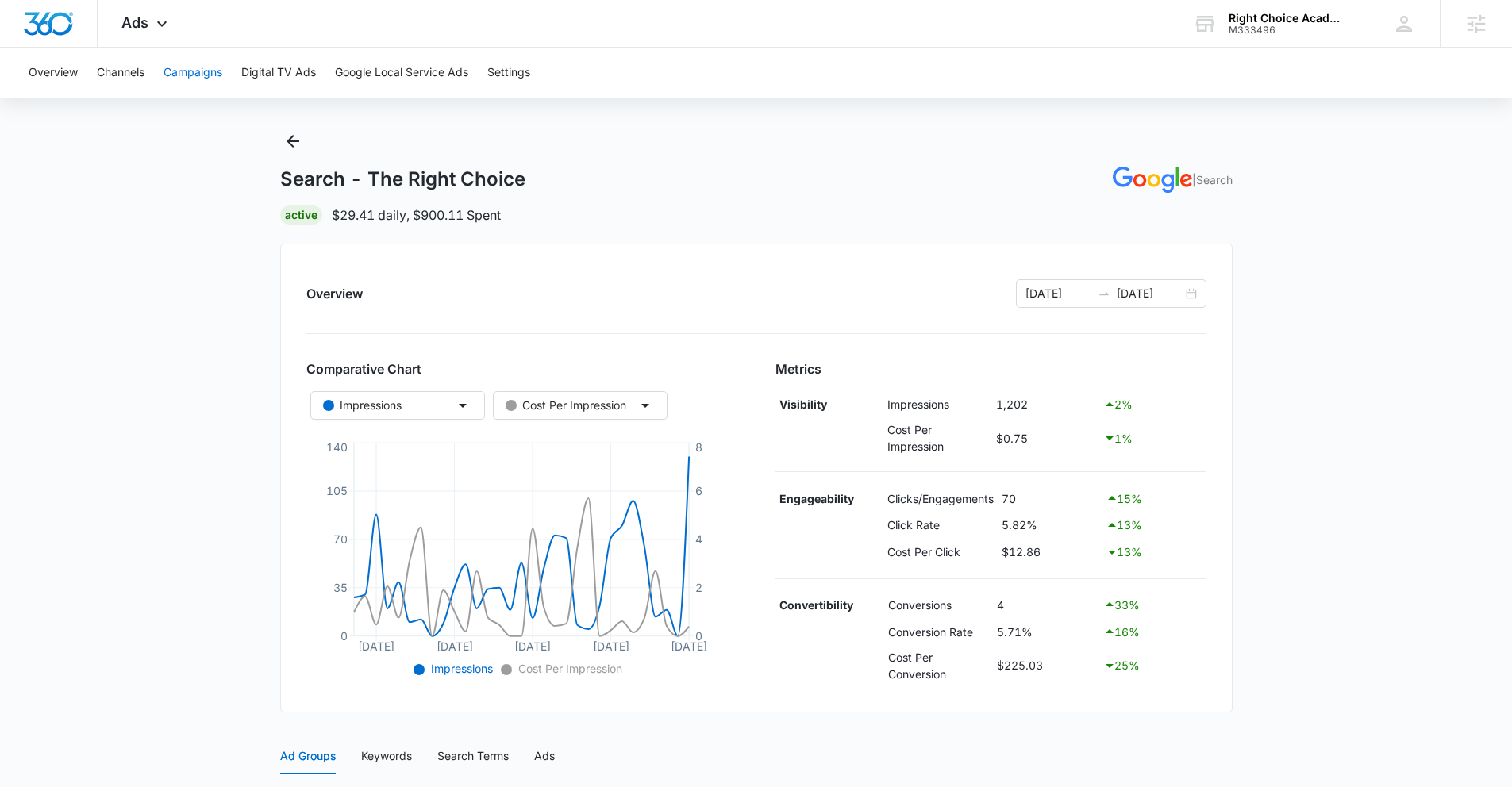
click at [192, 68] on button "Campaigns" at bounding box center [192, 73] width 59 height 51
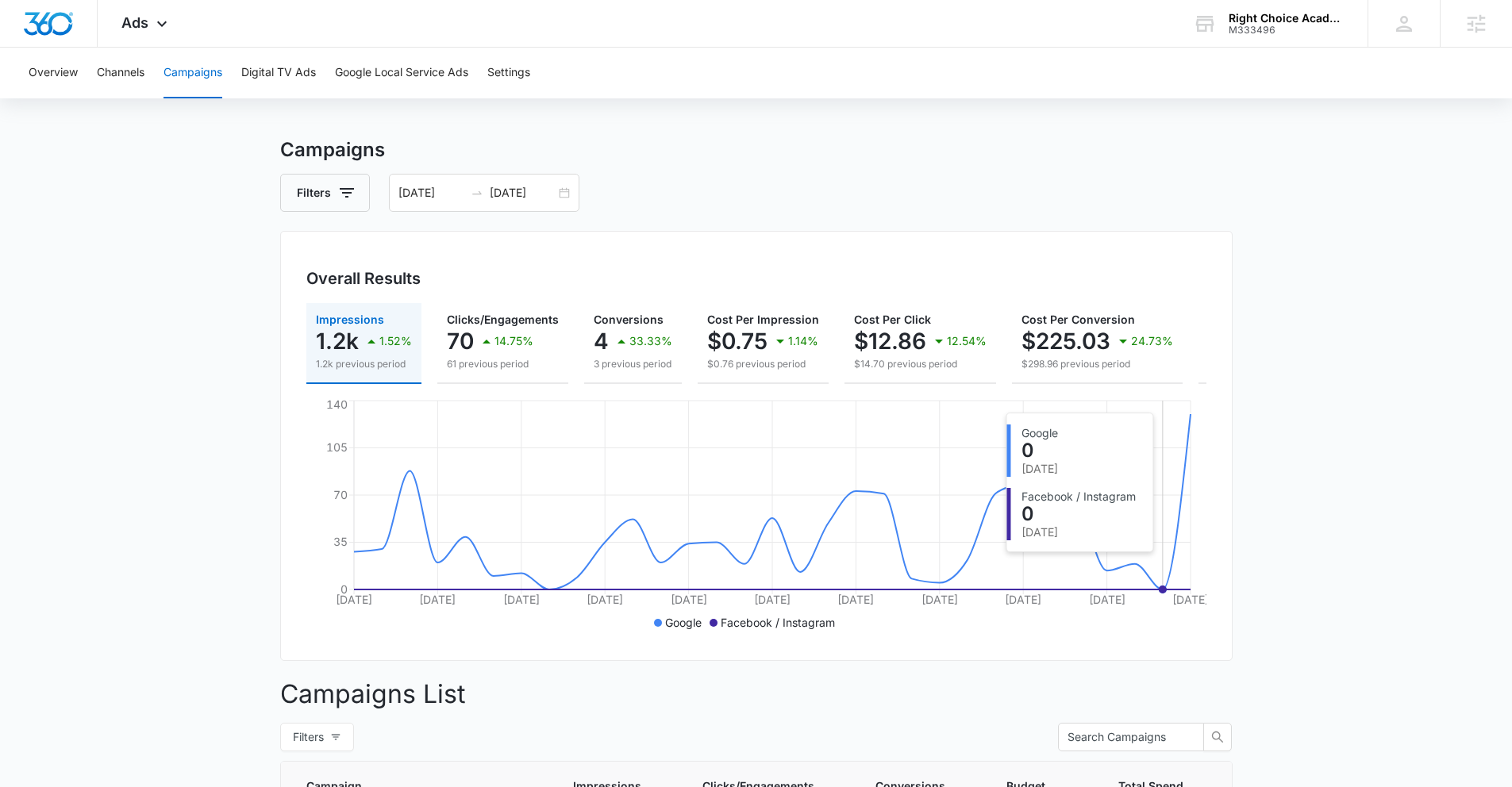
scroll to position [25, 0]
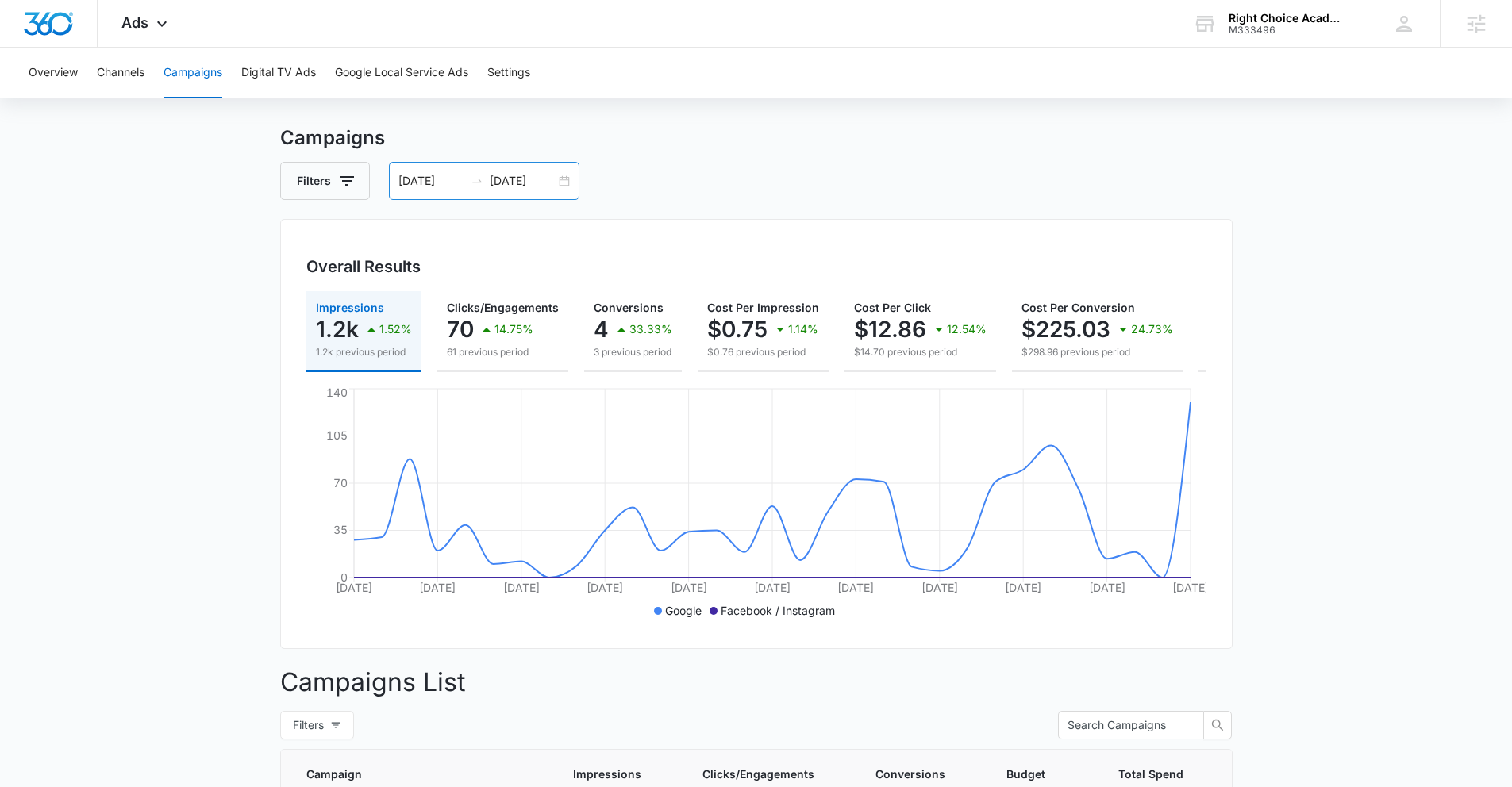
click at [402, 185] on input "[DATE]" at bounding box center [432, 181] width 66 height 18
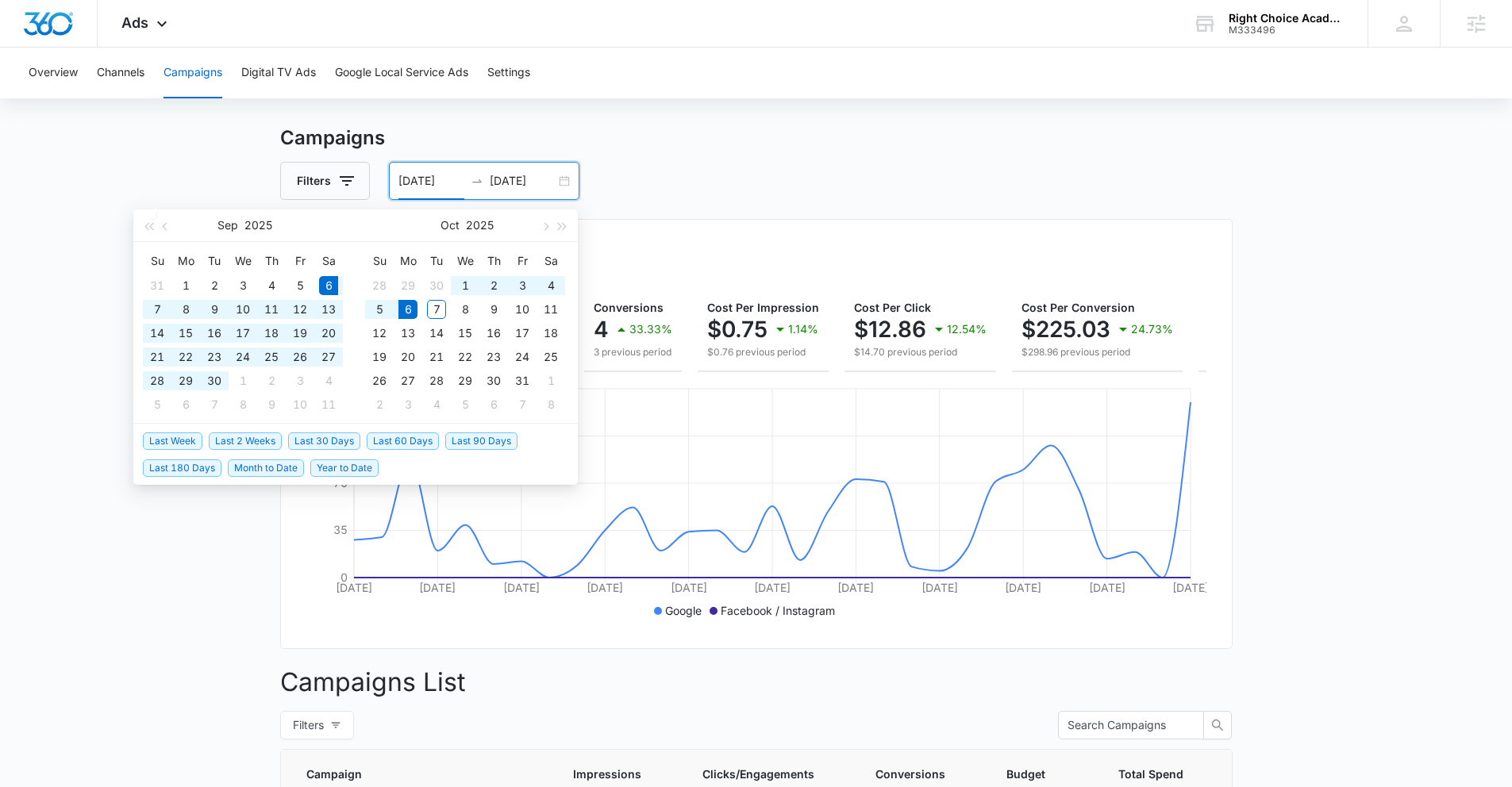
drag, startPoint x: 393, startPoint y: 179, endPoint x: 502, endPoint y: 181, distance: 109.0
click at [502, 181] on div "09/06/2025 10/06/2025" at bounding box center [484, 181] width 191 height 38
click at [590, 142] on h3 "Campaigns" at bounding box center [756, 138] width 952 height 29
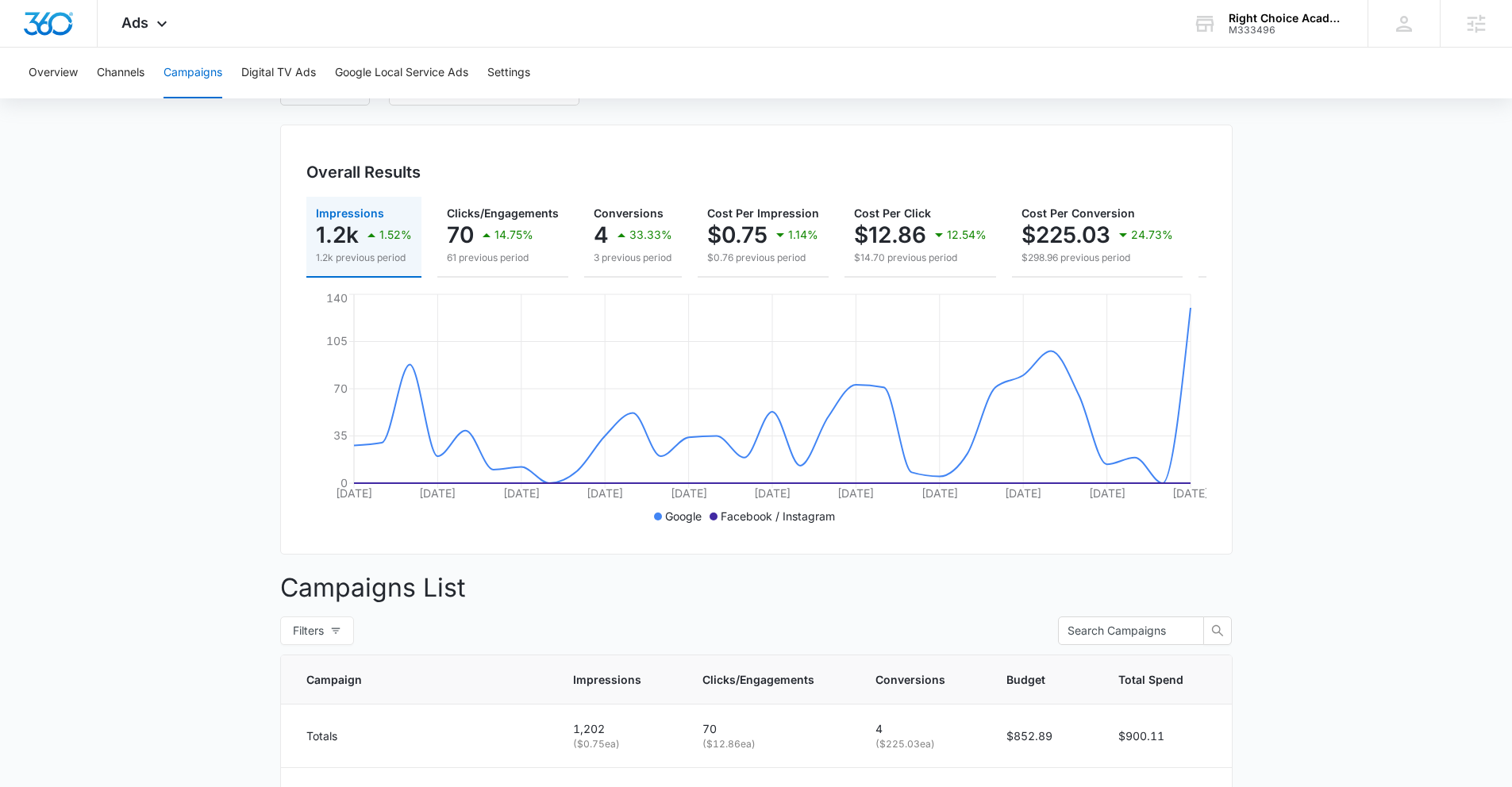
scroll to position [0, 0]
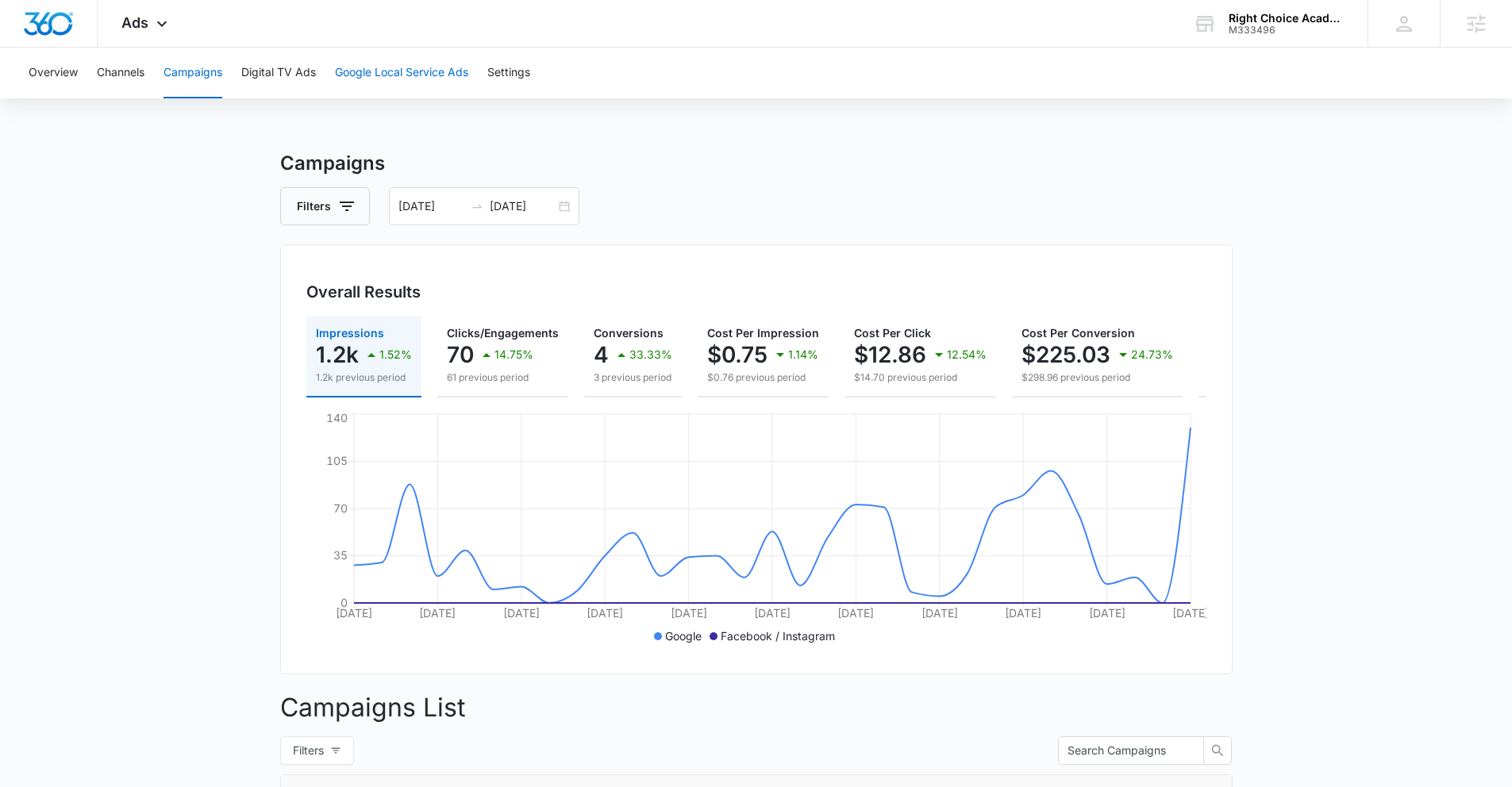
click at [355, 70] on button "Google Local Service Ads" at bounding box center [401, 73] width 133 height 51
